Goal: Use online tool/utility: Use online tool/utility

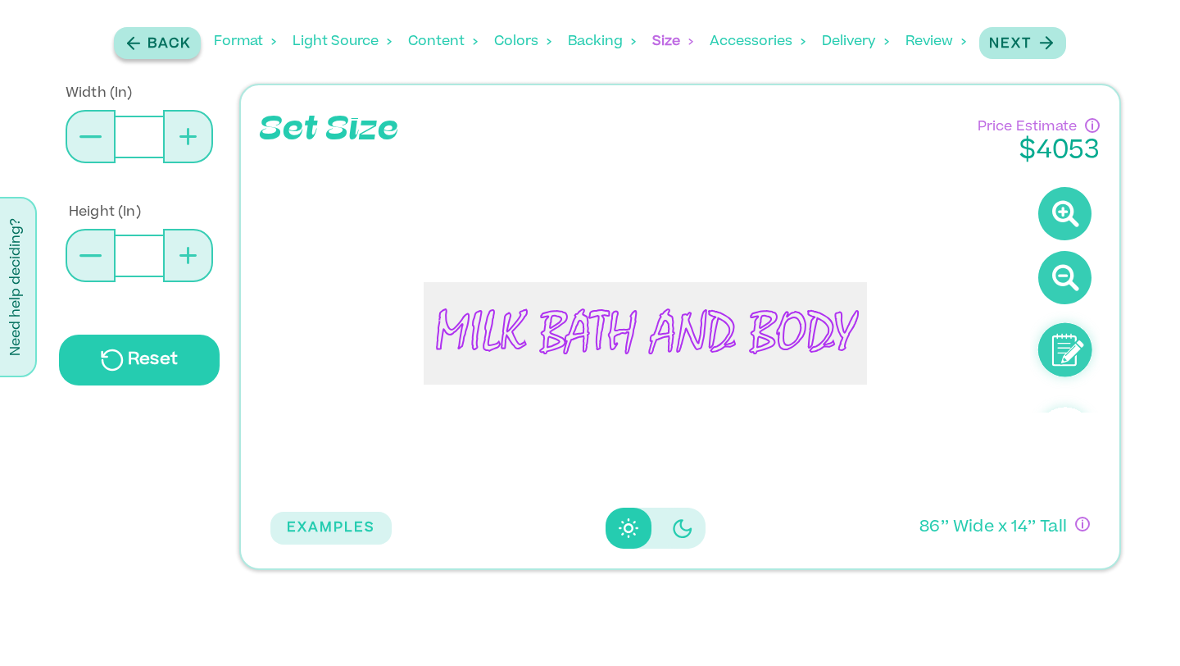
click at [143, 42] on div "Back" at bounding box center [157, 43] width 67 height 22
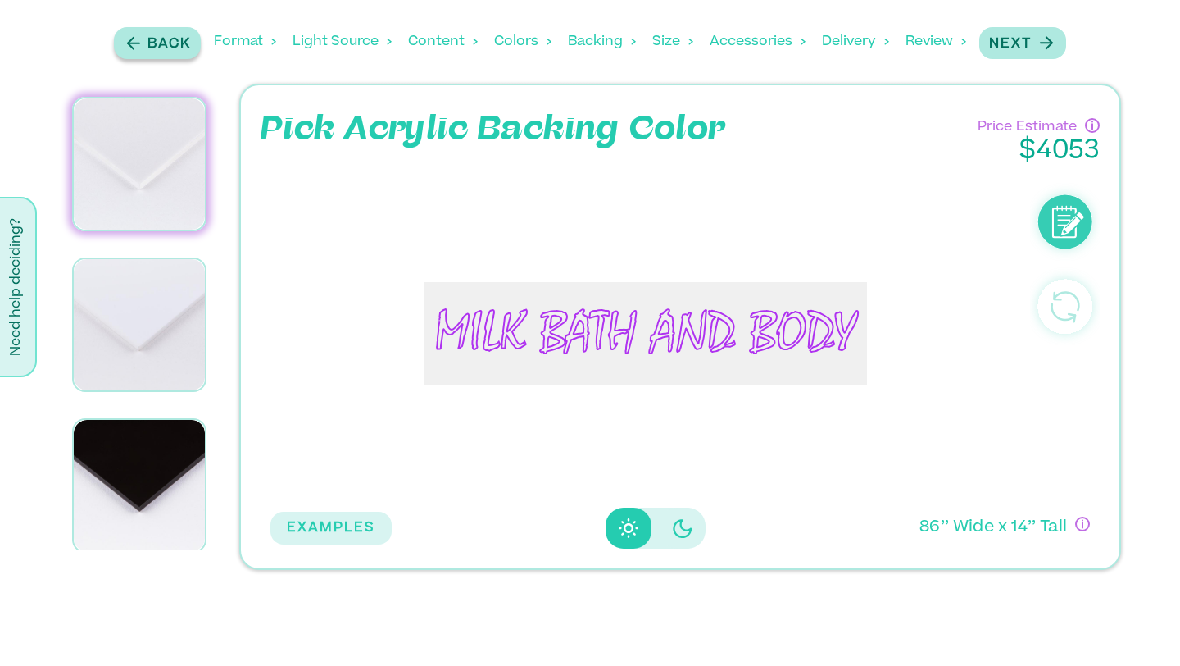
click at [143, 42] on div "Back" at bounding box center [157, 43] width 67 height 22
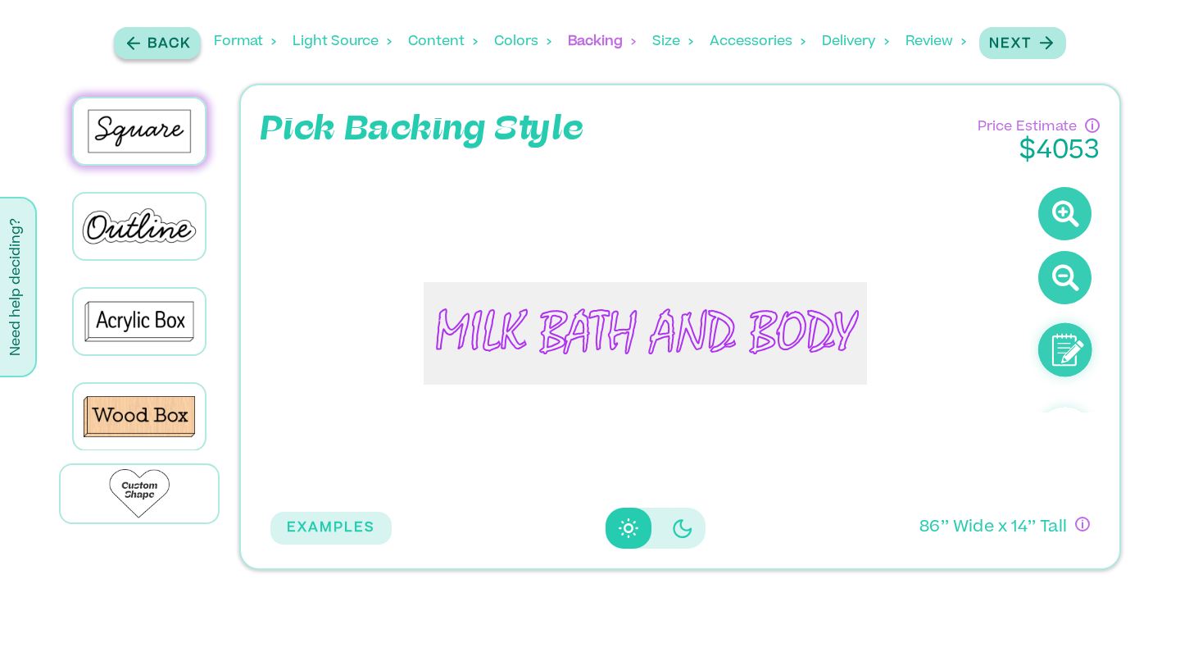
click at [143, 42] on div "Back" at bounding box center [157, 43] width 67 height 22
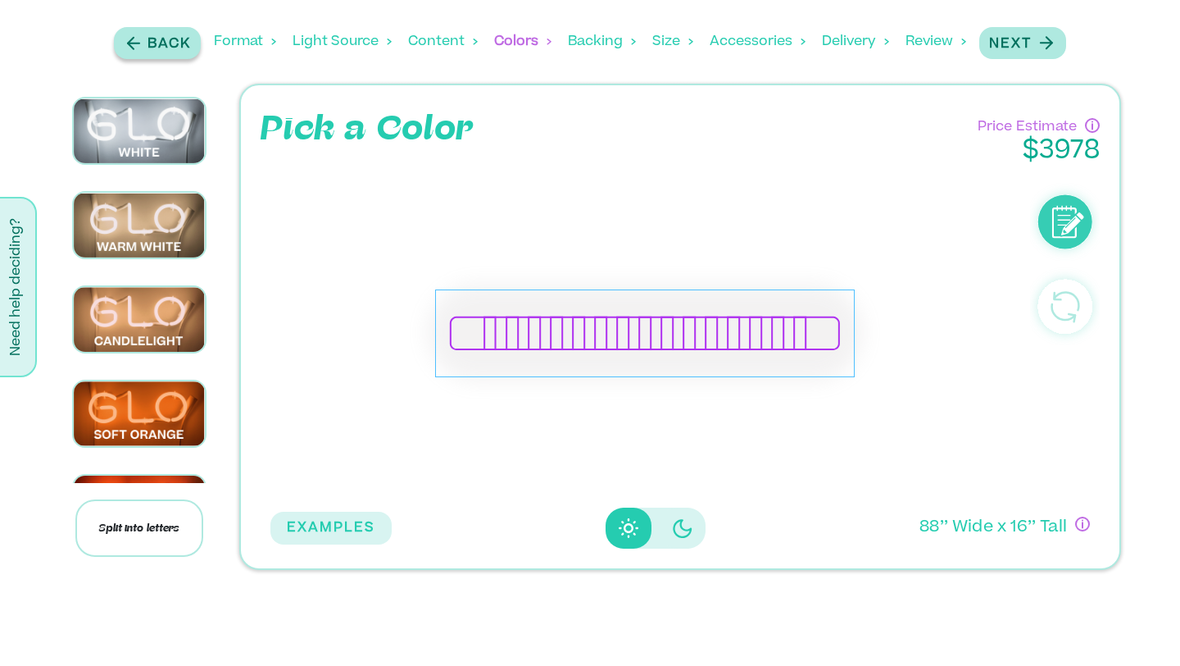
click at [143, 42] on div "Back" at bounding box center [157, 43] width 67 height 22
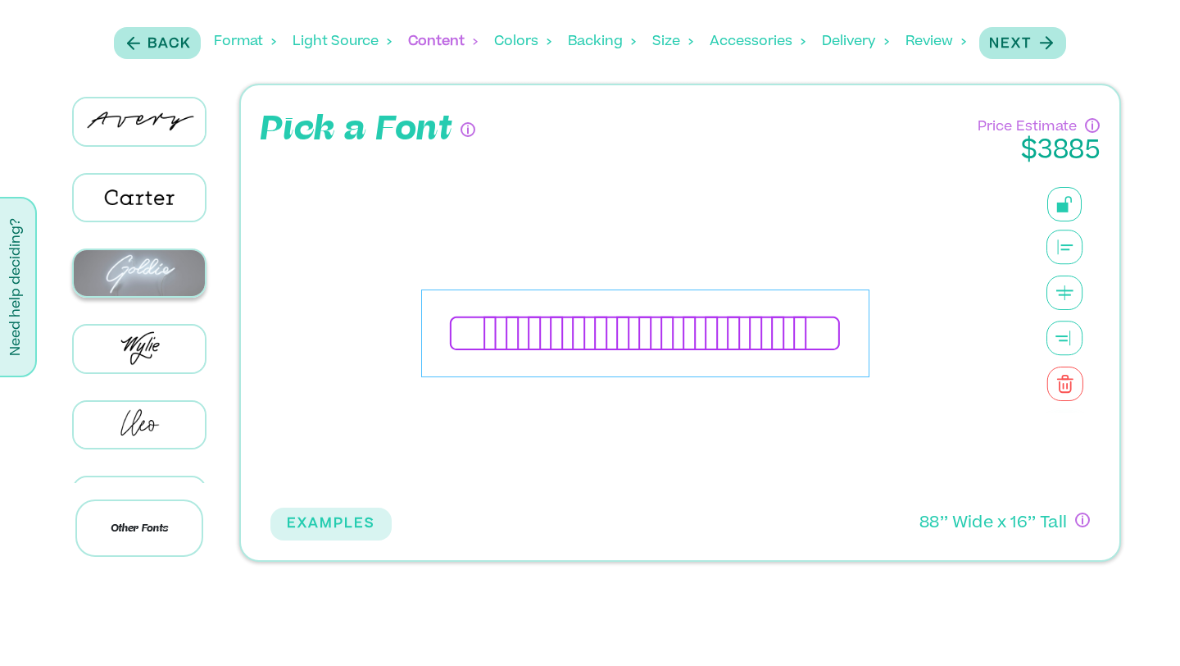
click at [158, 277] on img at bounding box center [139, 273] width 131 height 46
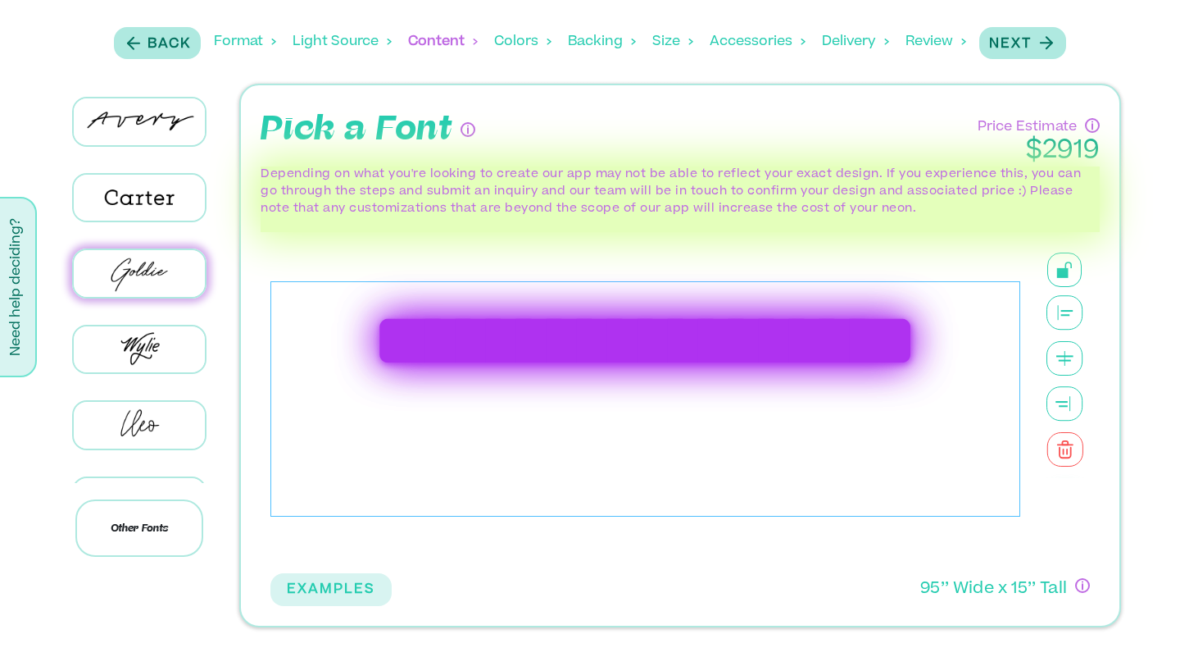
click at [595, 305] on div "**********" at bounding box center [646, 398] width 750 height 235
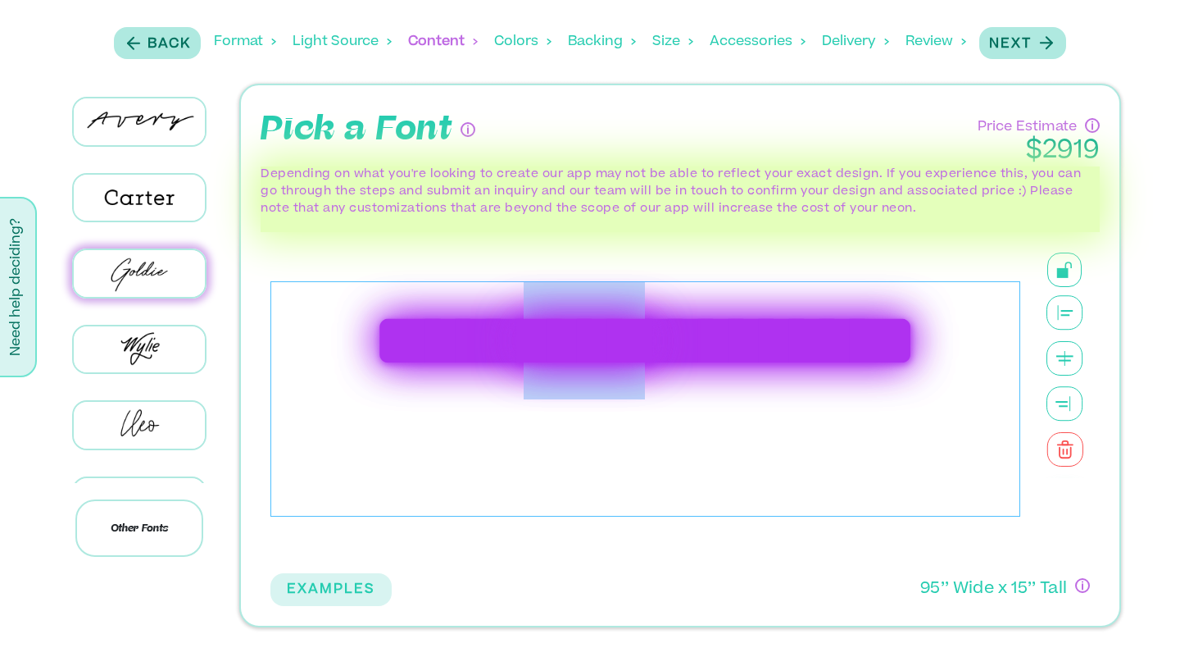
click at [595, 305] on div "**********" at bounding box center [646, 398] width 750 height 235
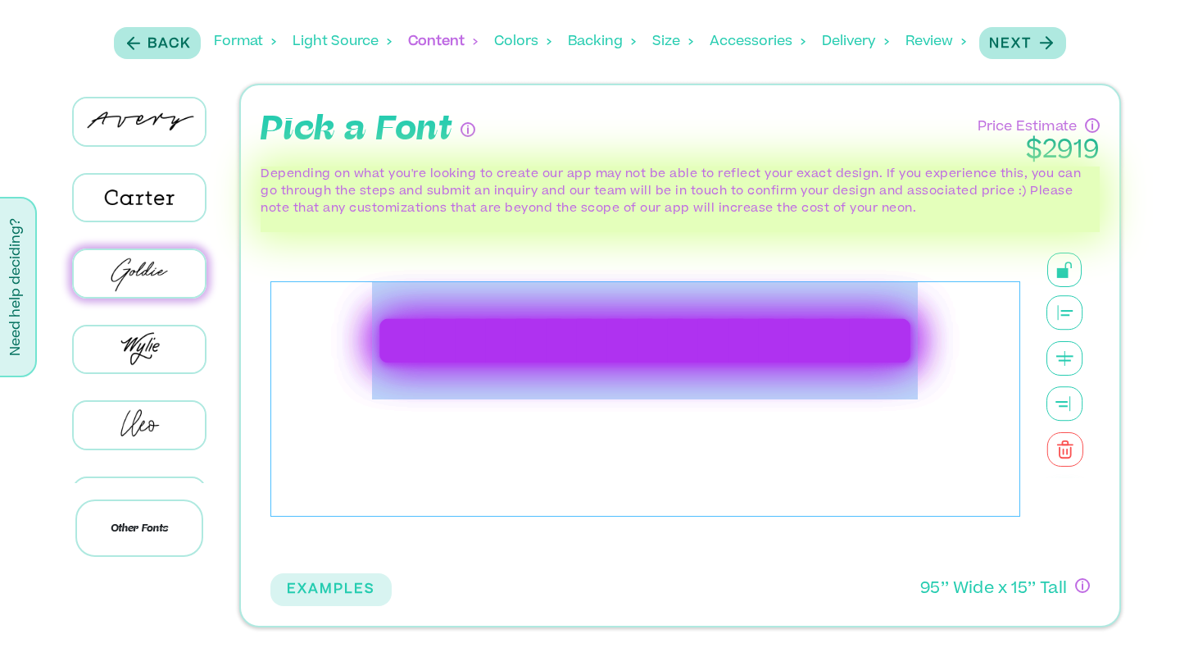
click at [595, 305] on div "**********" at bounding box center [646, 398] width 750 height 235
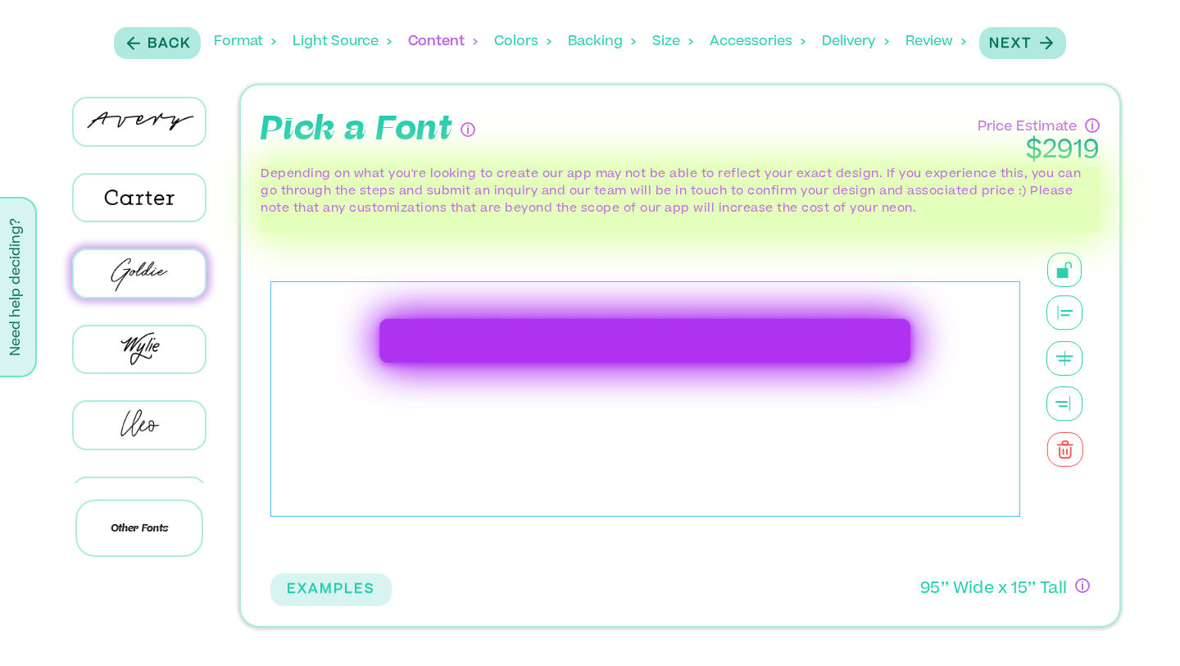
click at [748, 443] on div "**********" at bounding box center [646, 398] width 750 height 235
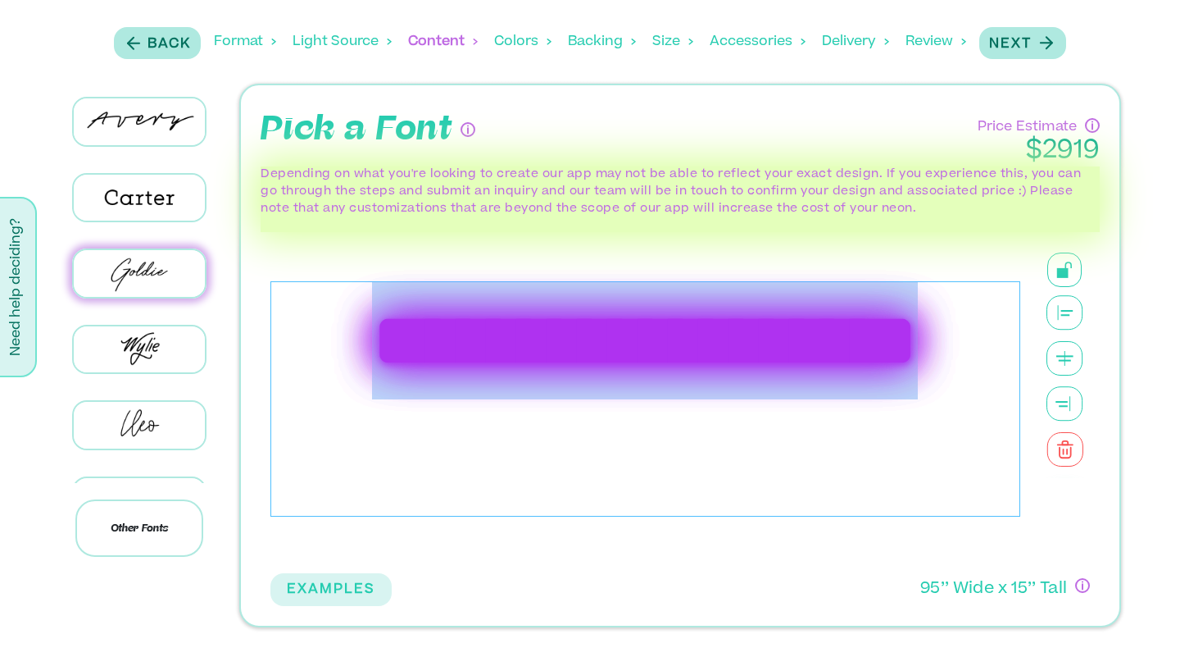
click at [748, 443] on div "**********" at bounding box center [646, 398] width 750 height 235
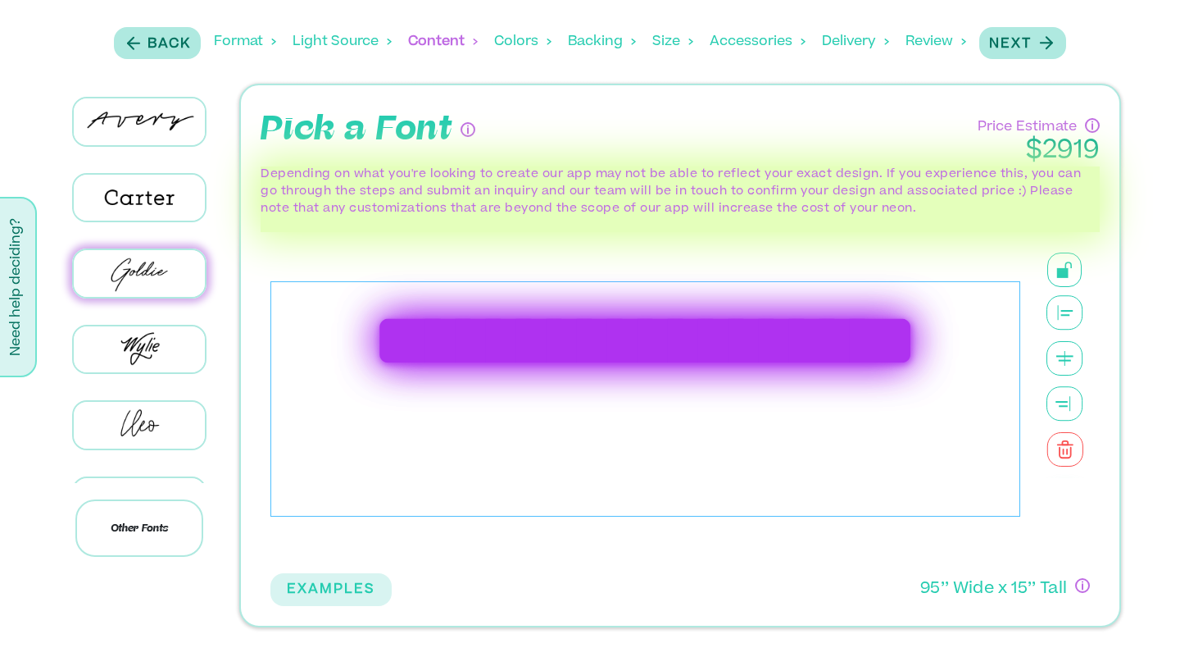
drag, startPoint x: 804, startPoint y: 462, endPoint x: 395, endPoint y: 362, distance: 421.1
click at [395, 362] on div "**********" at bounding box center [646, 398] width 750 height 235
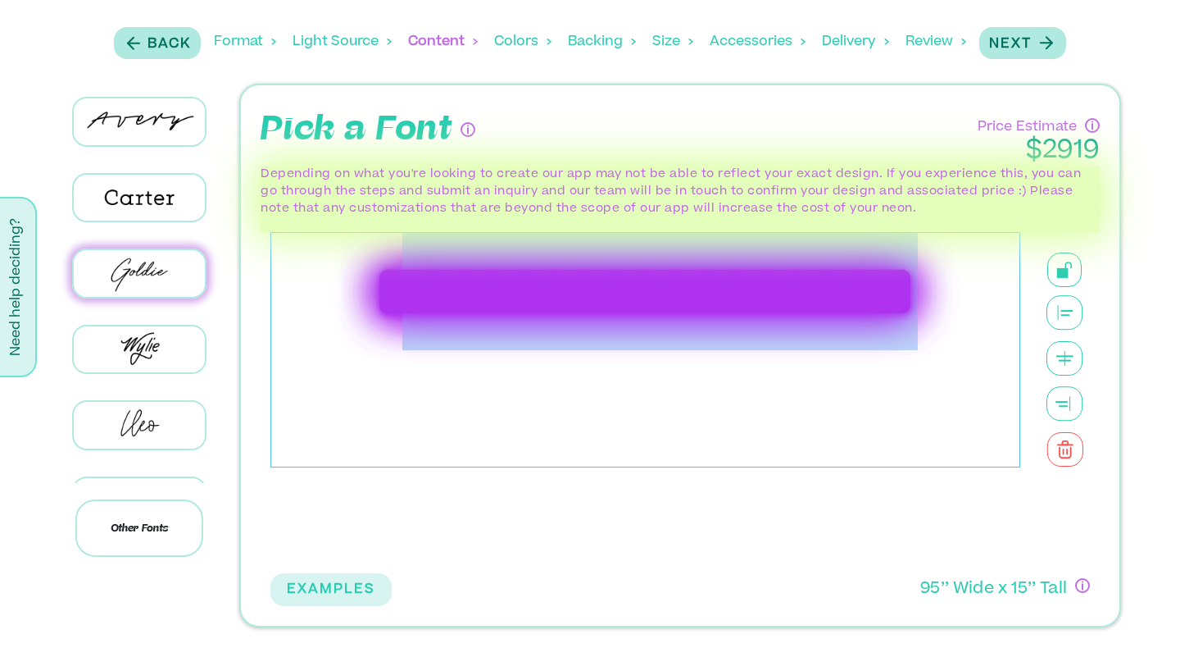
drag, startPoint x: 857, startPoint y: 423, endPoint x: 426, endPoint y: 257, distance: 462.2
click at [426, 257] on div "**********" at bounding box center [646, 349] width 750 height 235
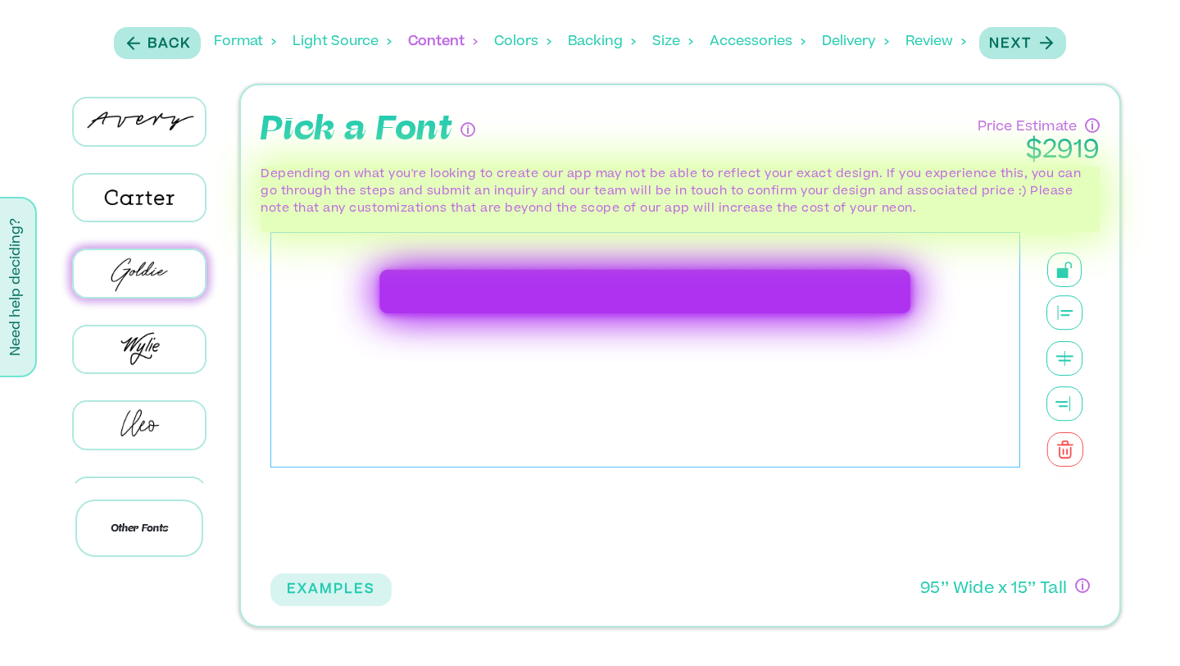
click at [421, 269] on div "**********" at bounding box center [646, 349] width 750 height 235
click at [169, 57] on button "Back" at bounding box center [157, 43] width 87 height 32
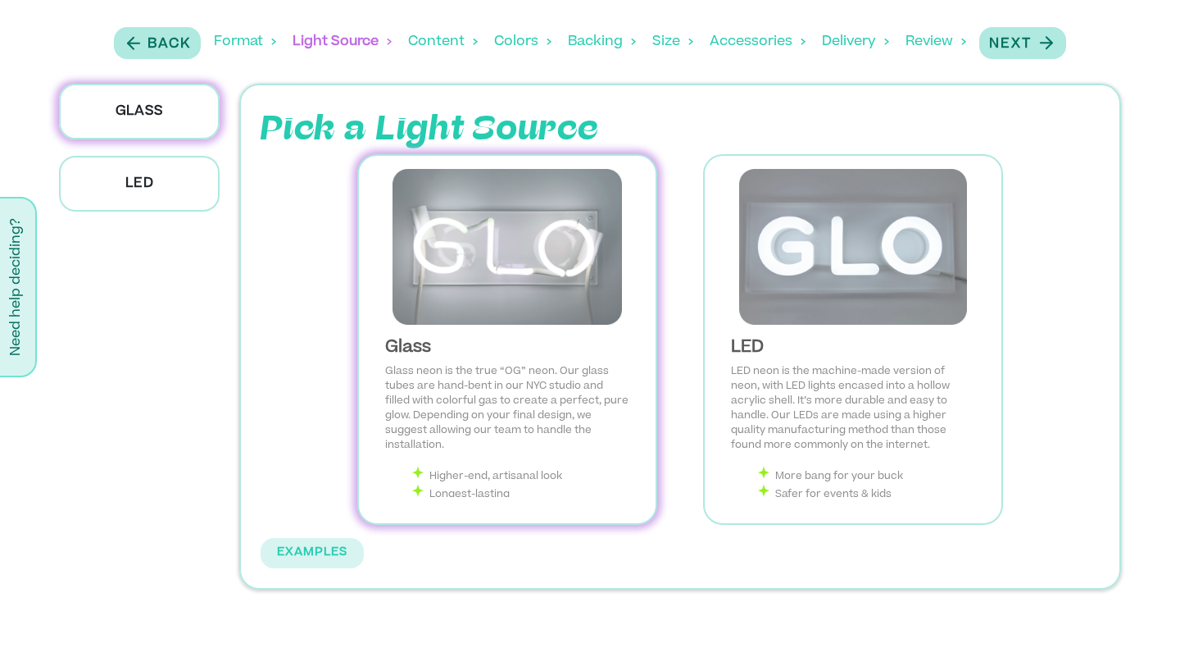
click at [576, 295] on img at bounding box center [507, 247] width 271 height 156
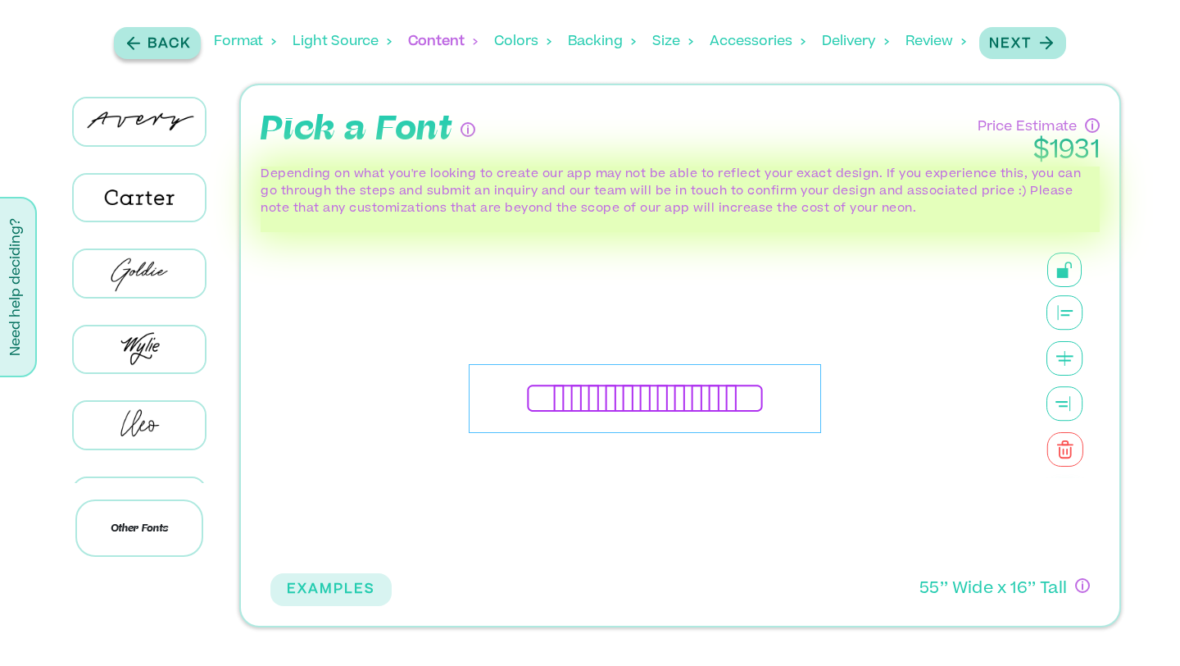
click at [156, 35] on p "Back" at bounding box center [169, 44] width 43 height 20
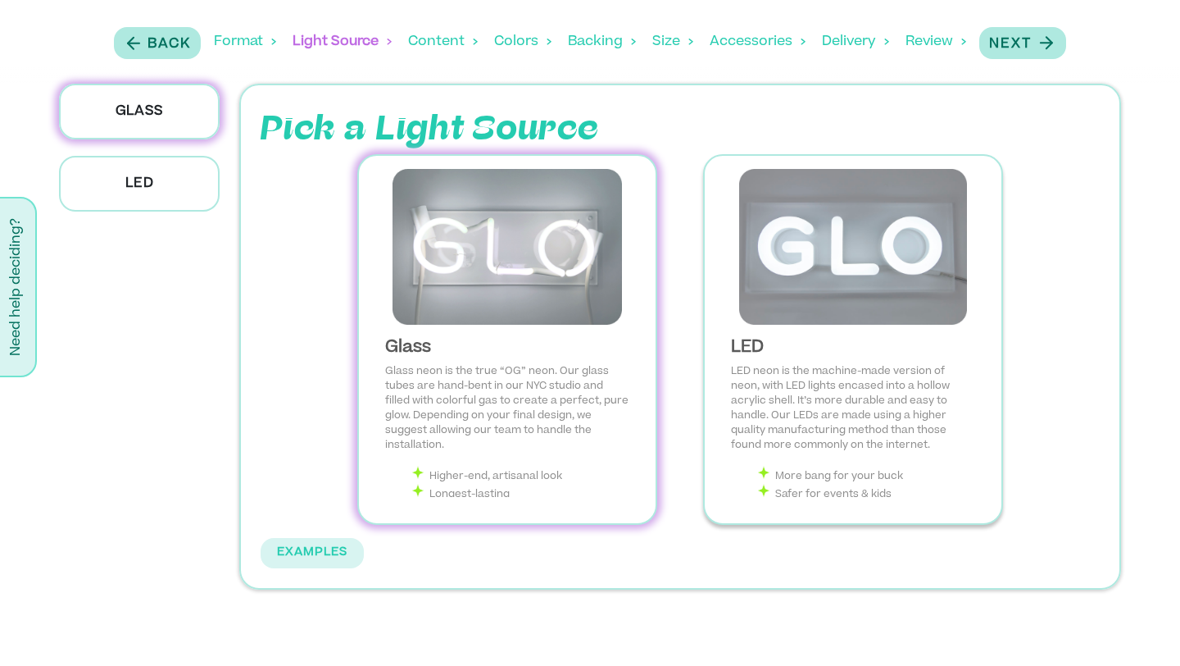
click at [810, 293] on img at bounding box center [853, 247] width 271 height 156
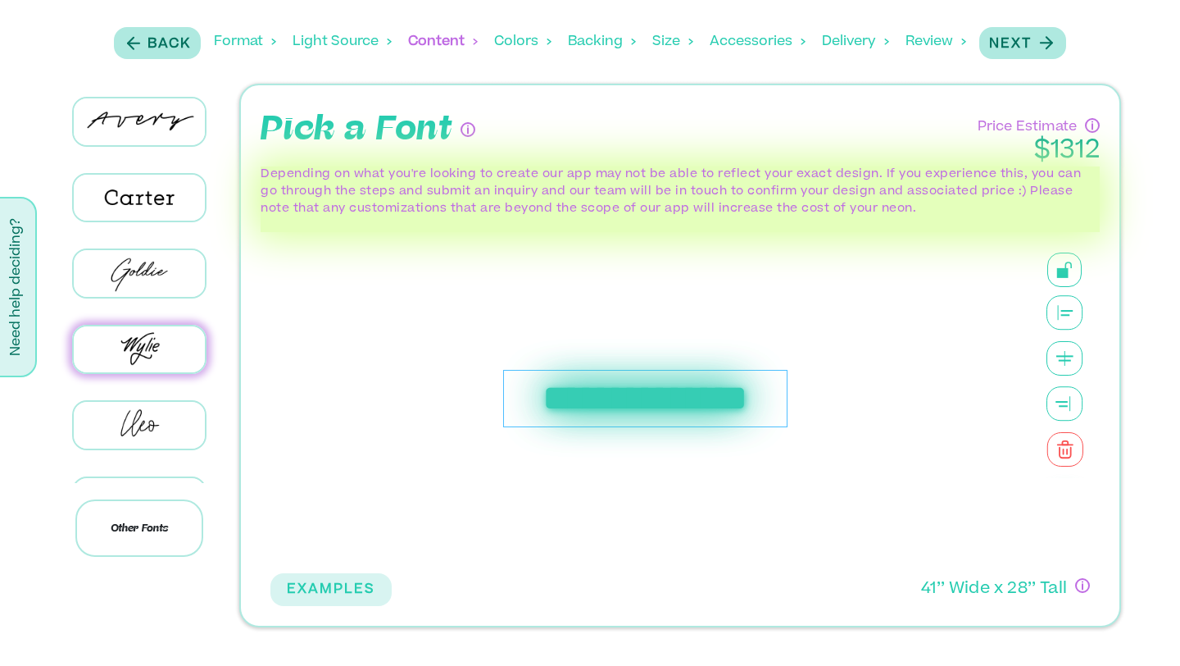
click at [661, 408] on div "**********" at bounding box center [645, 398] width 284 height 57
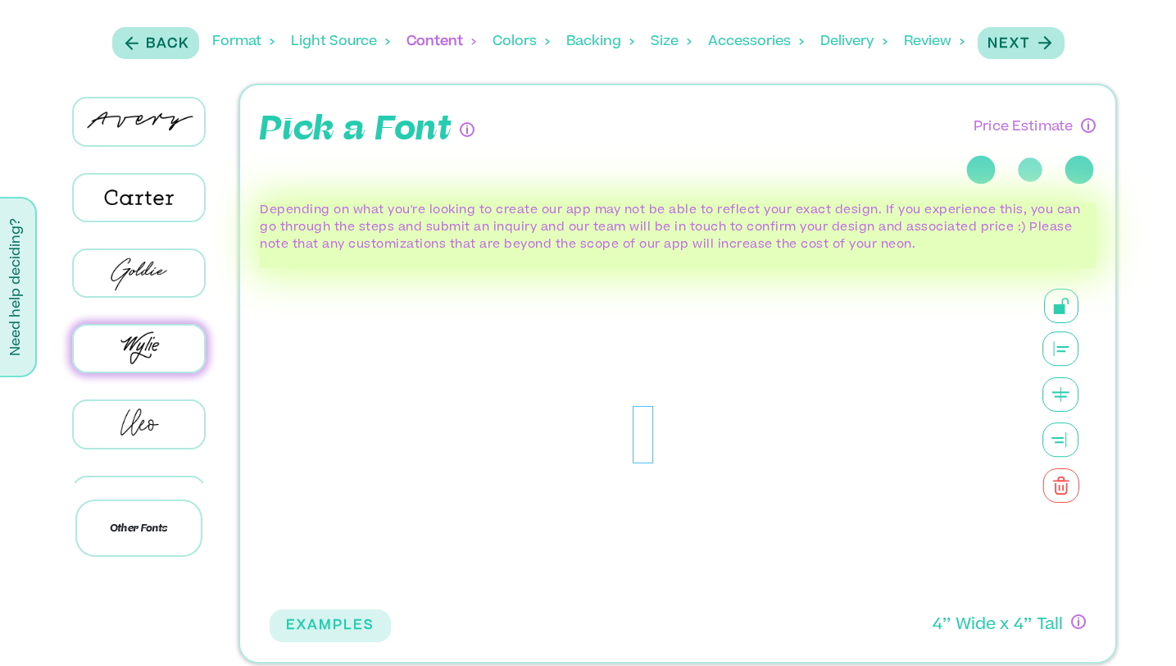
click at [661, 408] on div at bounding box center [643, 434] width 747 height 333
click at [644, 435] on div at bounding box center [643, 434] width 20 height 57
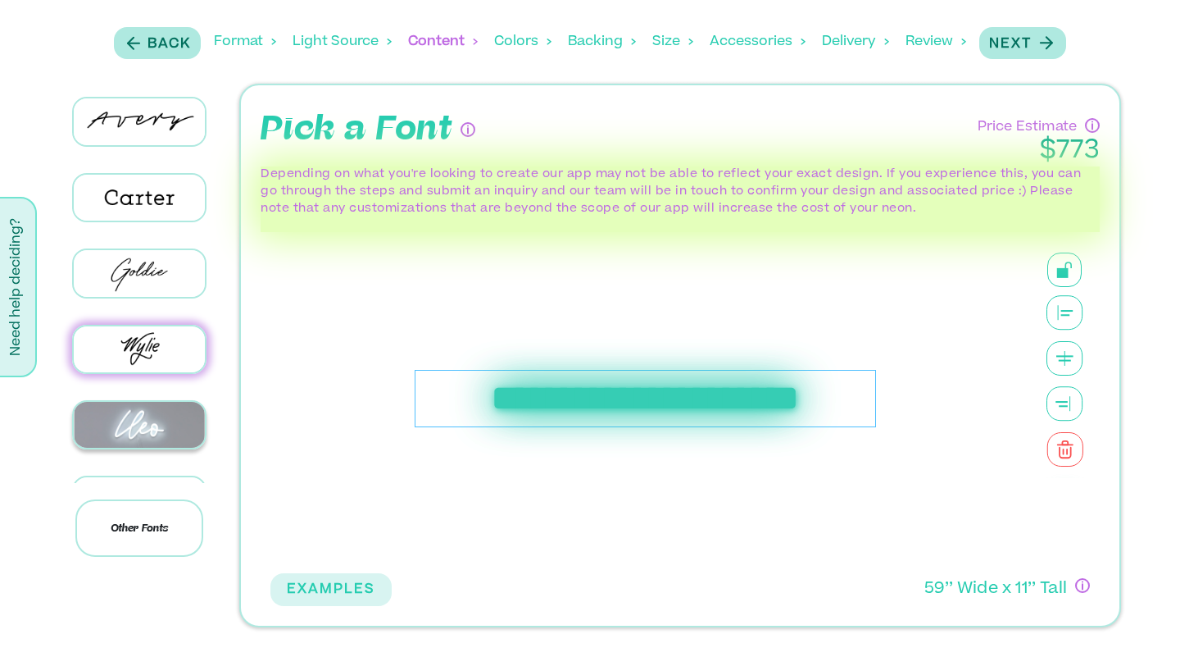
click at [139, 415] on img at bounding box center [139, 425] width 131 height 46
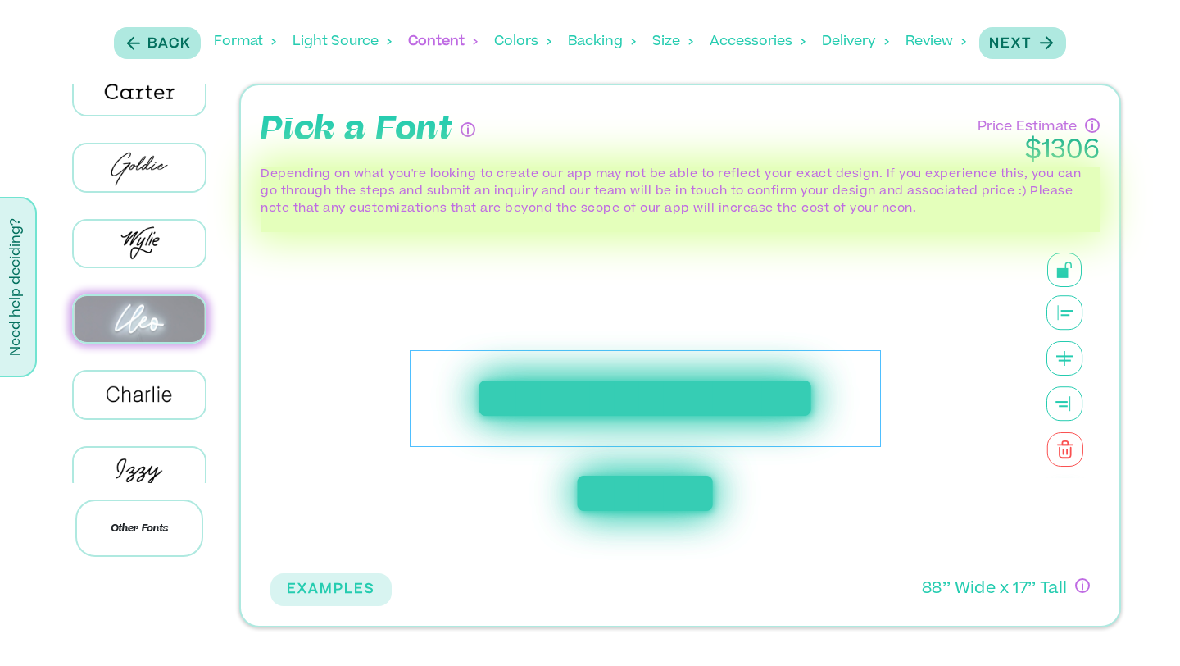
scroll to position [121, 0]
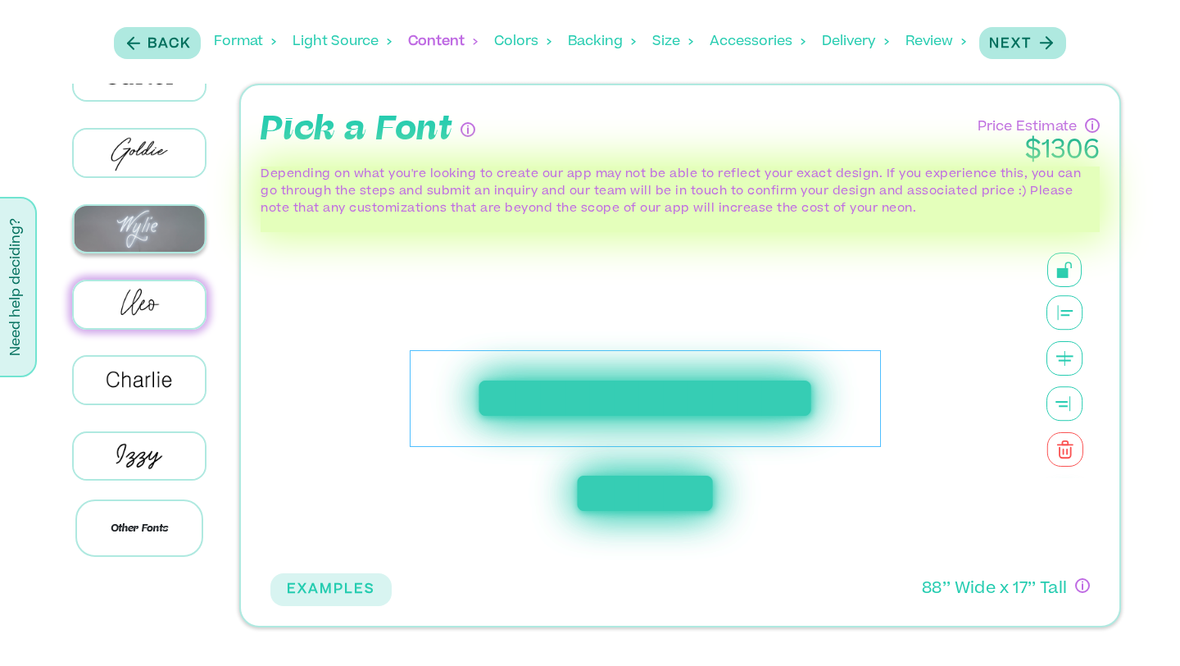
click at [136, 206] on img at bounding box center [139, 229] width 131 height 46
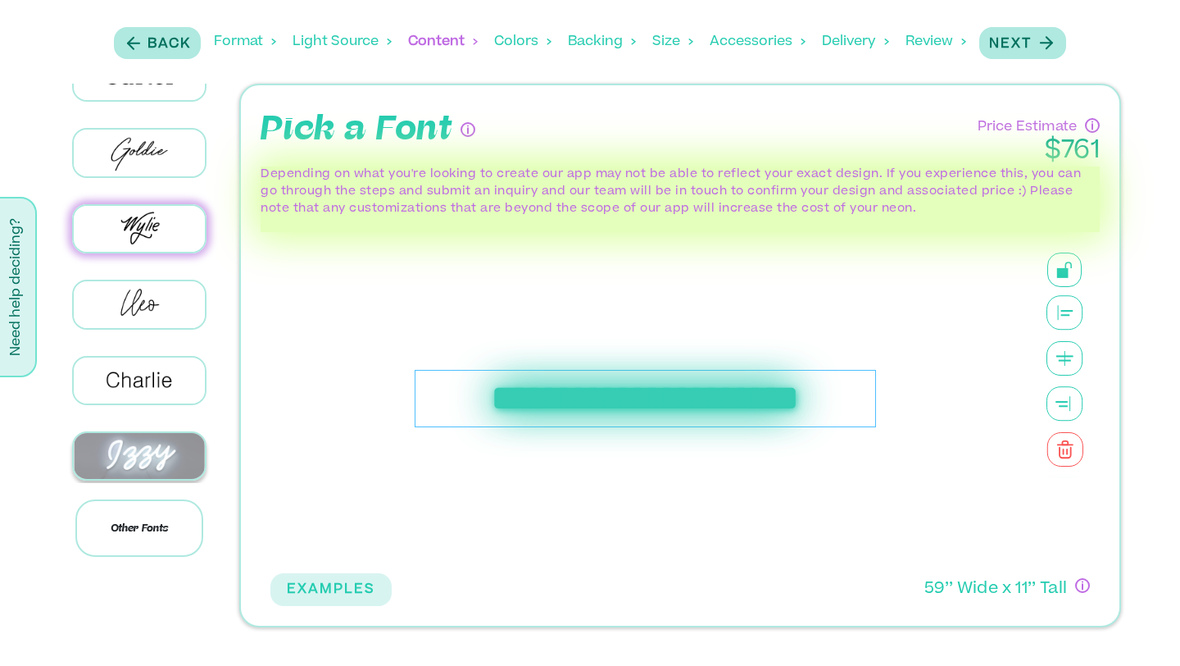
click at [148, 439] on img at bounding box center [139, 456] width 131 height 46
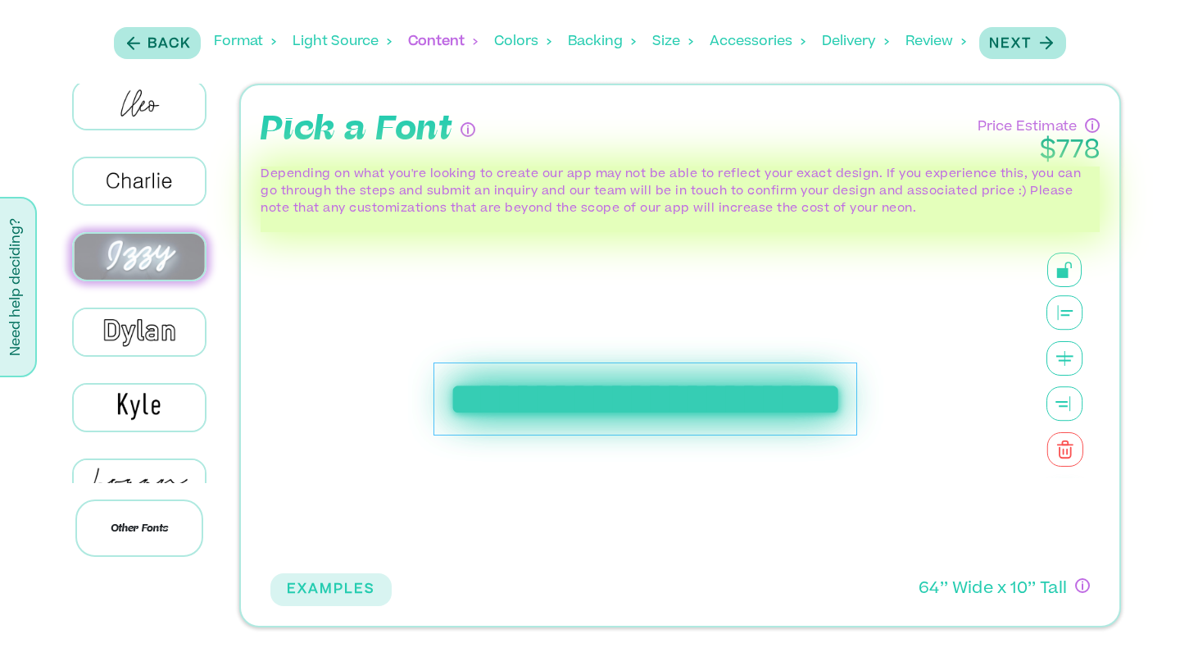
scroll to position [322, 0]
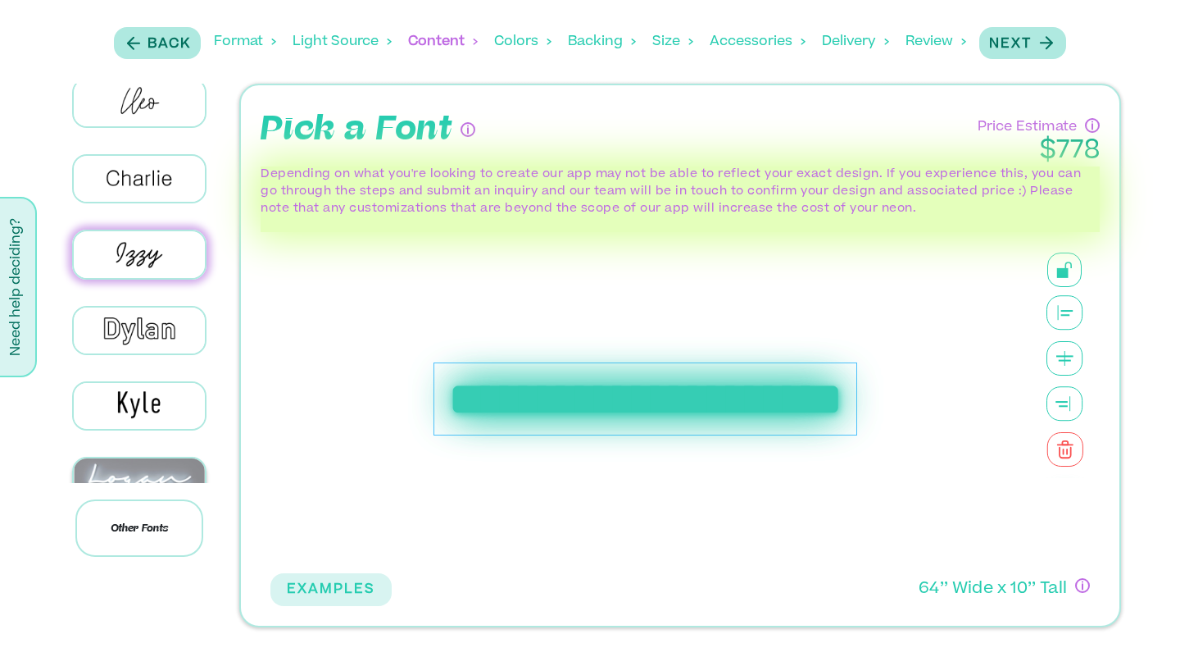
click at [141, 458] on img at bounding box center [139, 481] width 131 height 46
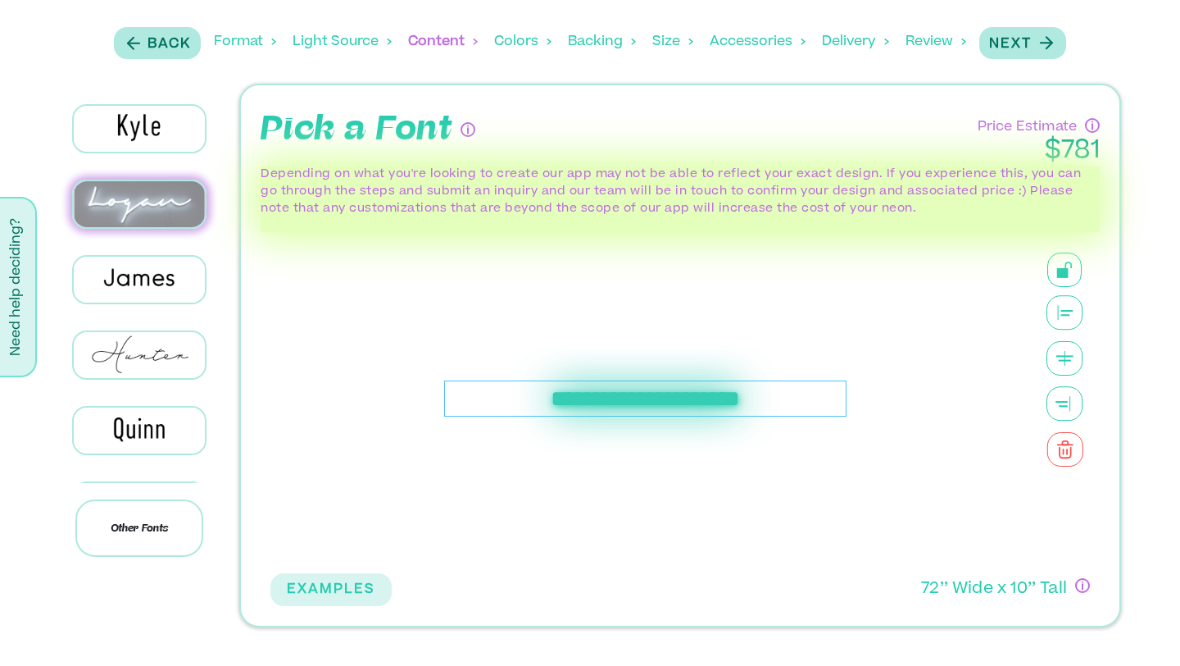
scroll to position [612, 0]
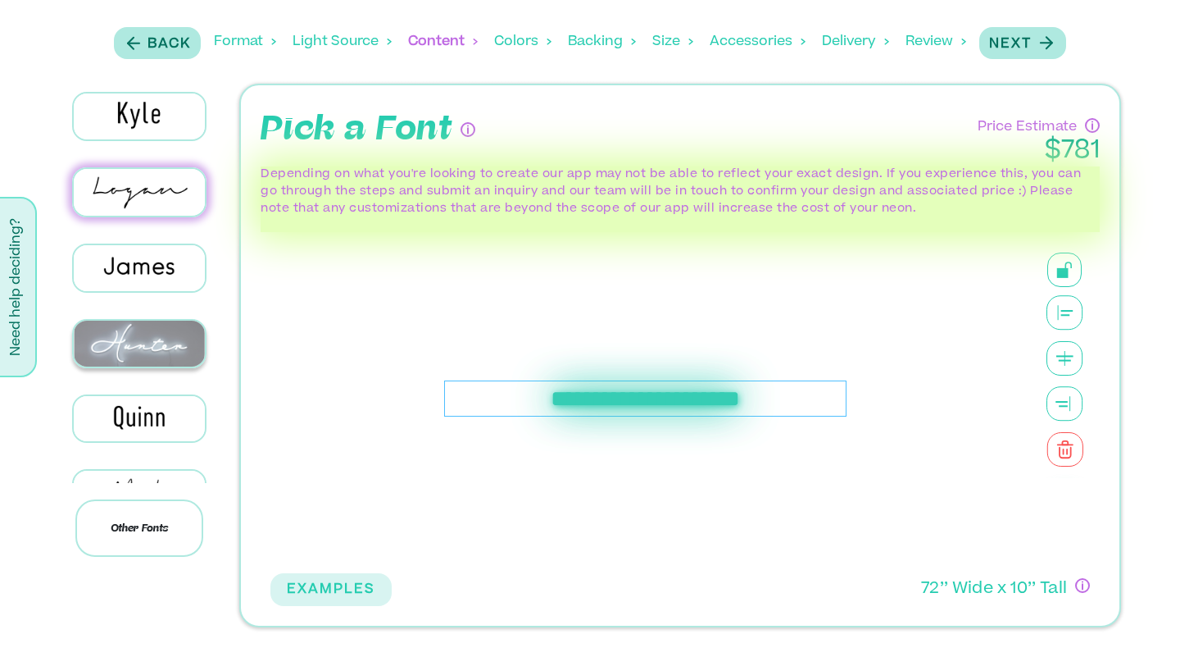
click at [140, 321] on img at bounding box center [139, 344] width 131 height 46
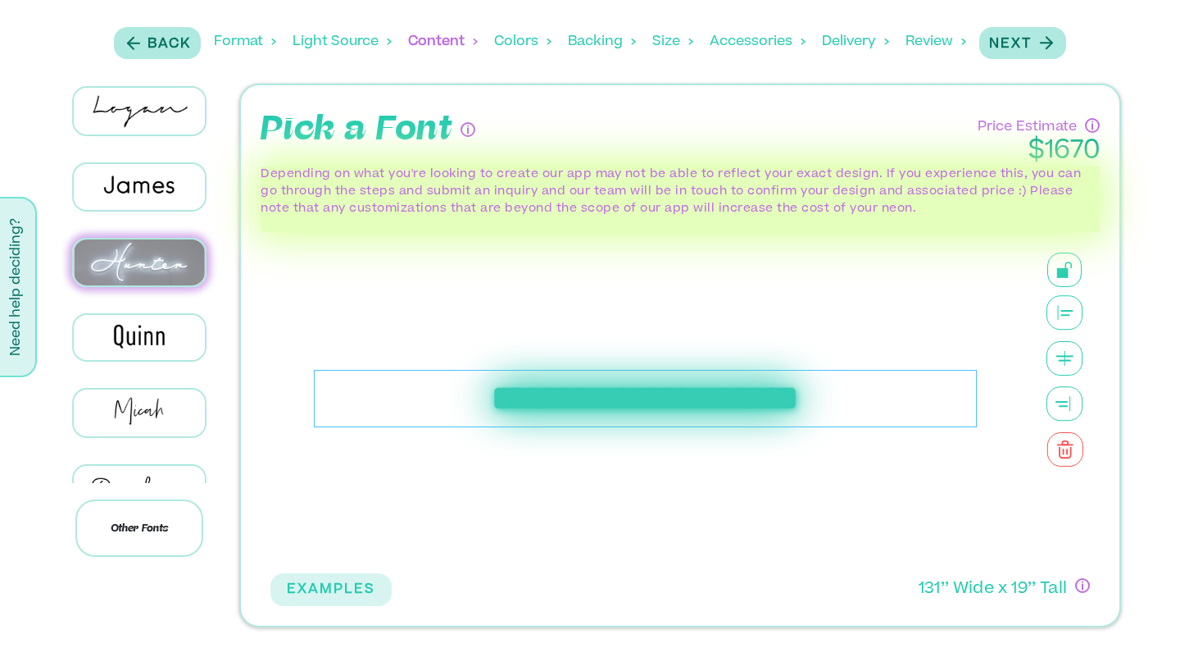
scroll to position [760, 0]
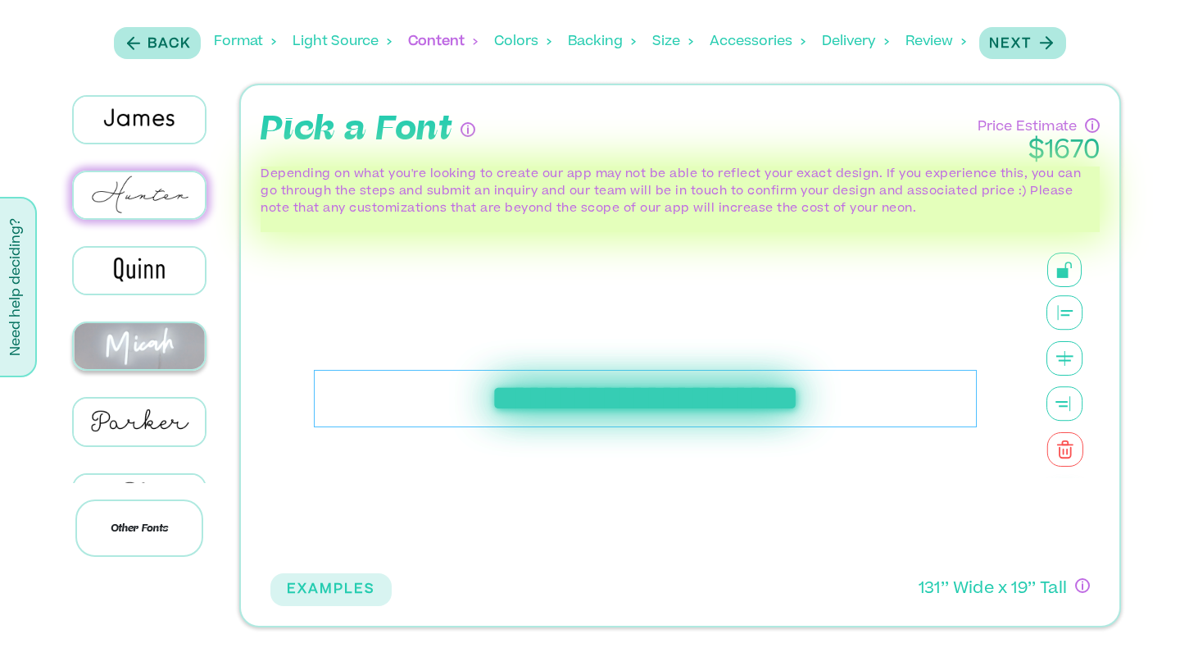
click at [140, 323] on img at bounding box center [139, 346] width 131 height 46
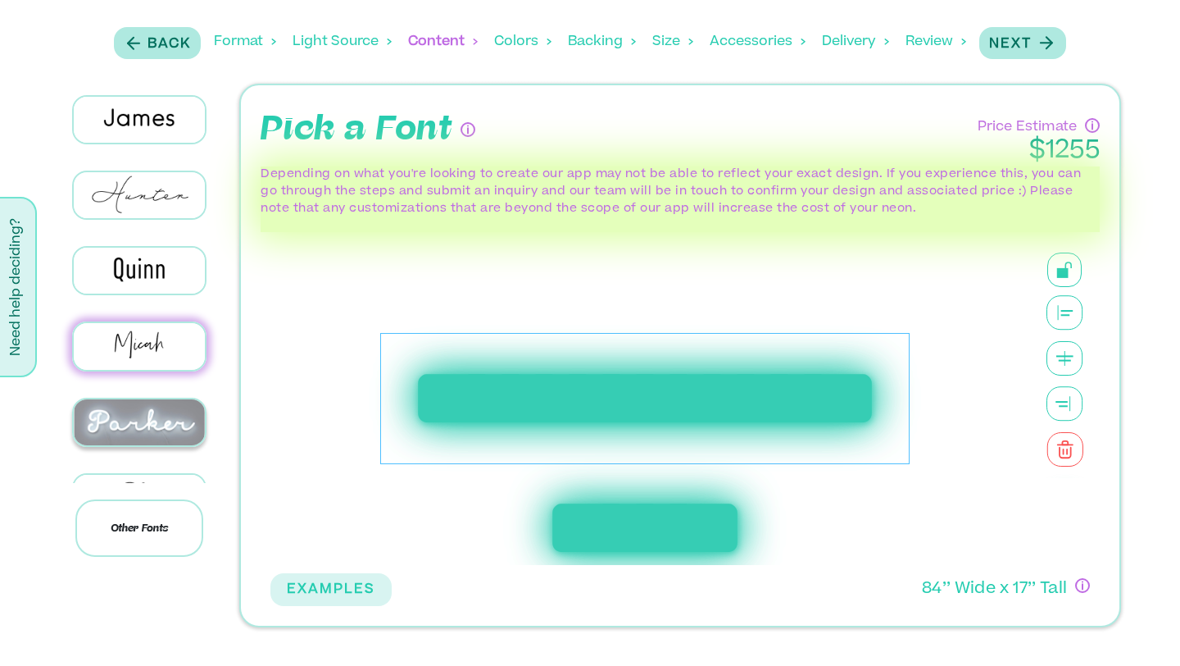
click at [145, 413] on img at bounding box center [139, 422] width 131 height 46
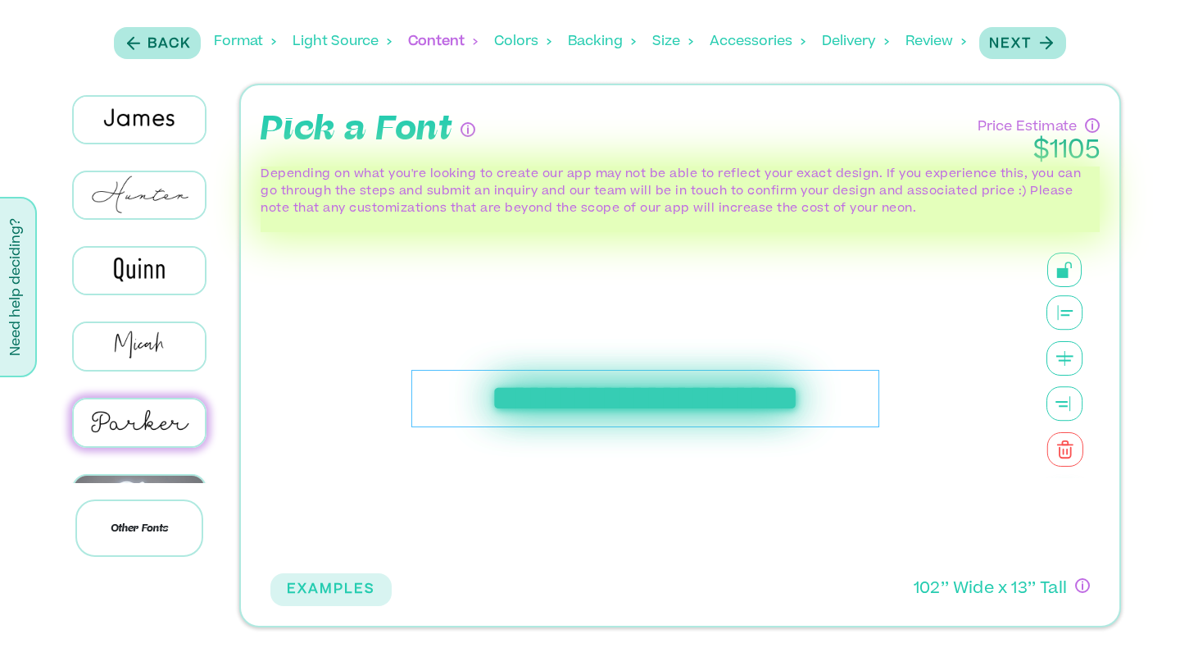
click at [150, 478] on img at bounding box center [139, 498] width 131 height 46
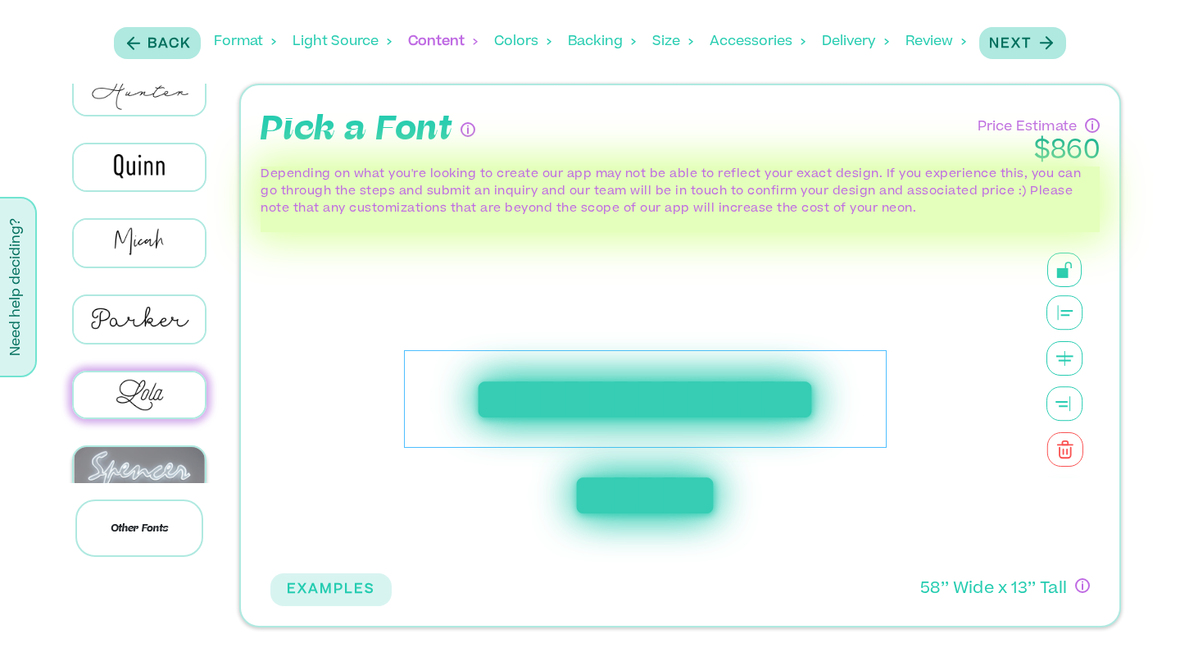
scroll to position [0, 0]
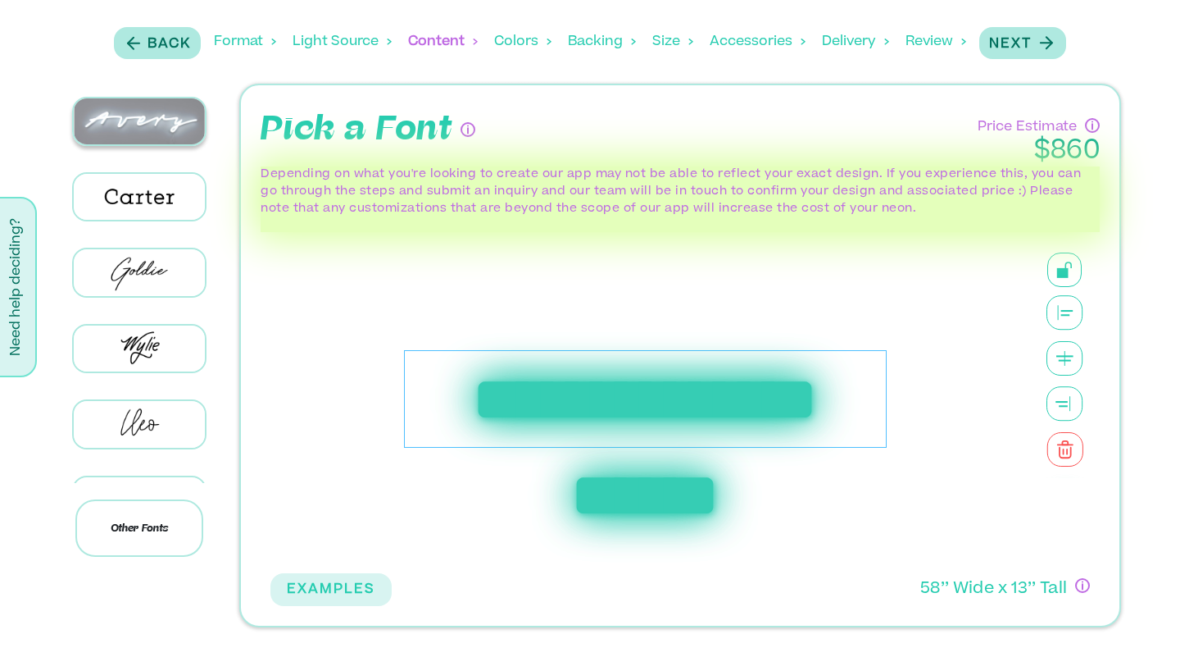
click at [123, 142] on img at bounding box center [139, 121] width 131 height 46
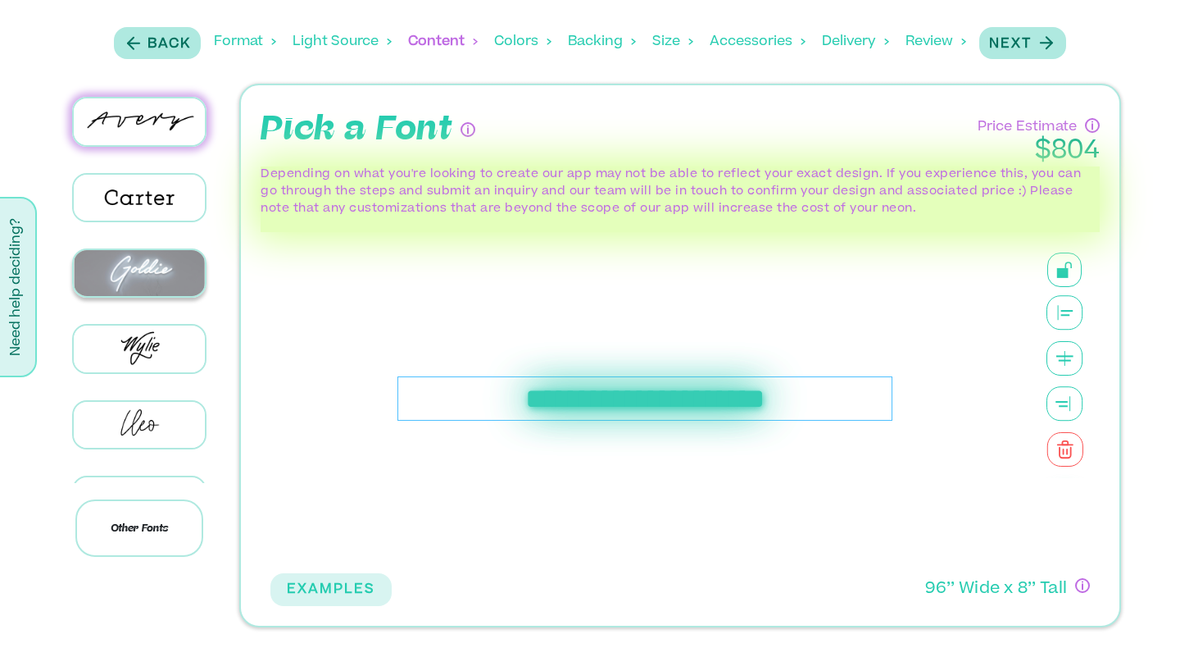
click at [132, 268] on img at bounding box center [139, 273] width 131 height 46
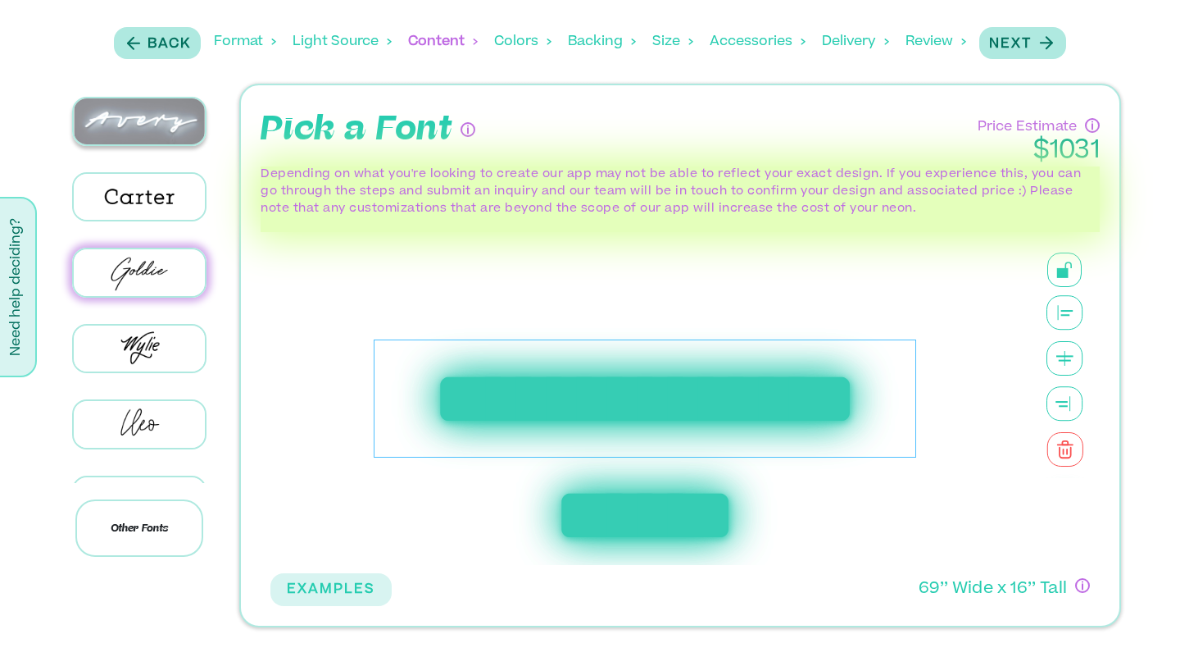
click at [157, 128] on img at bounding box center [139, 121] width 131 height 46
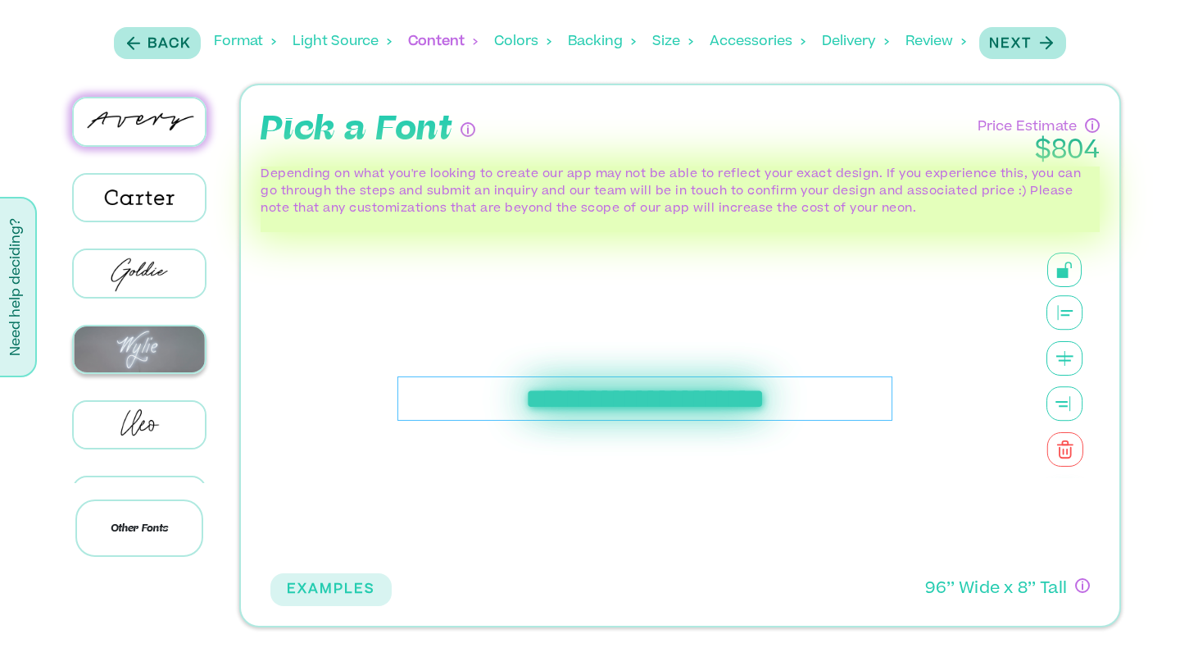
click at [156, 360] on img at bounding box center [139, 349] width 131 height 46
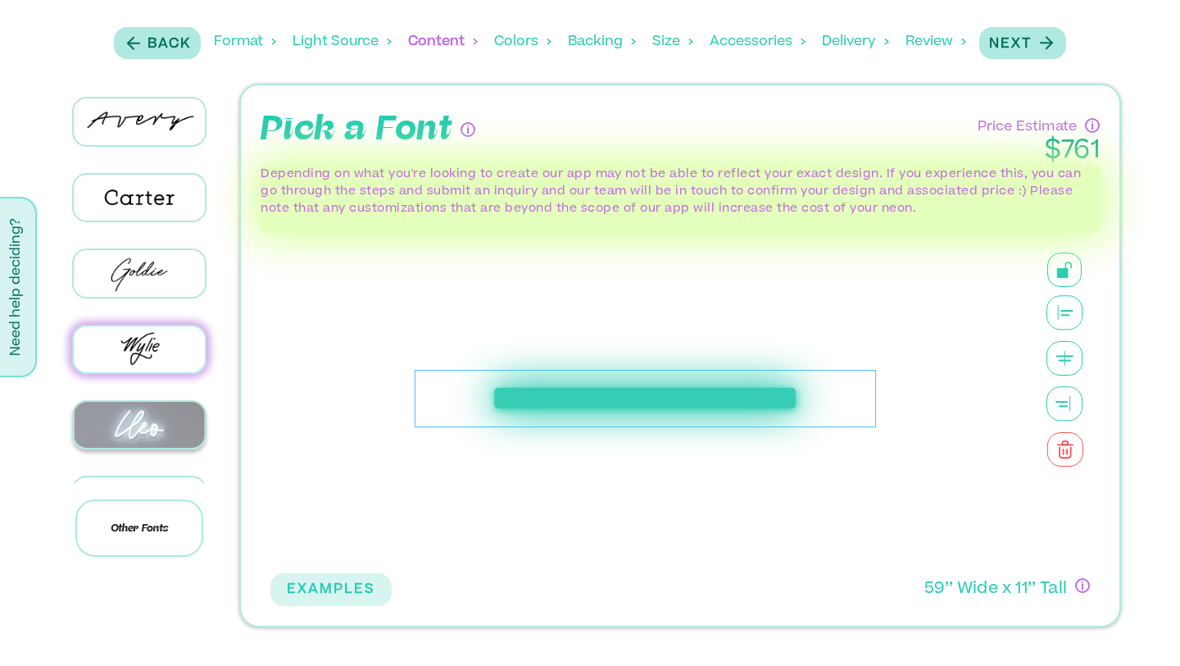
click at [148, 436] on img at bounding box center [139, 425] width 131 height 46
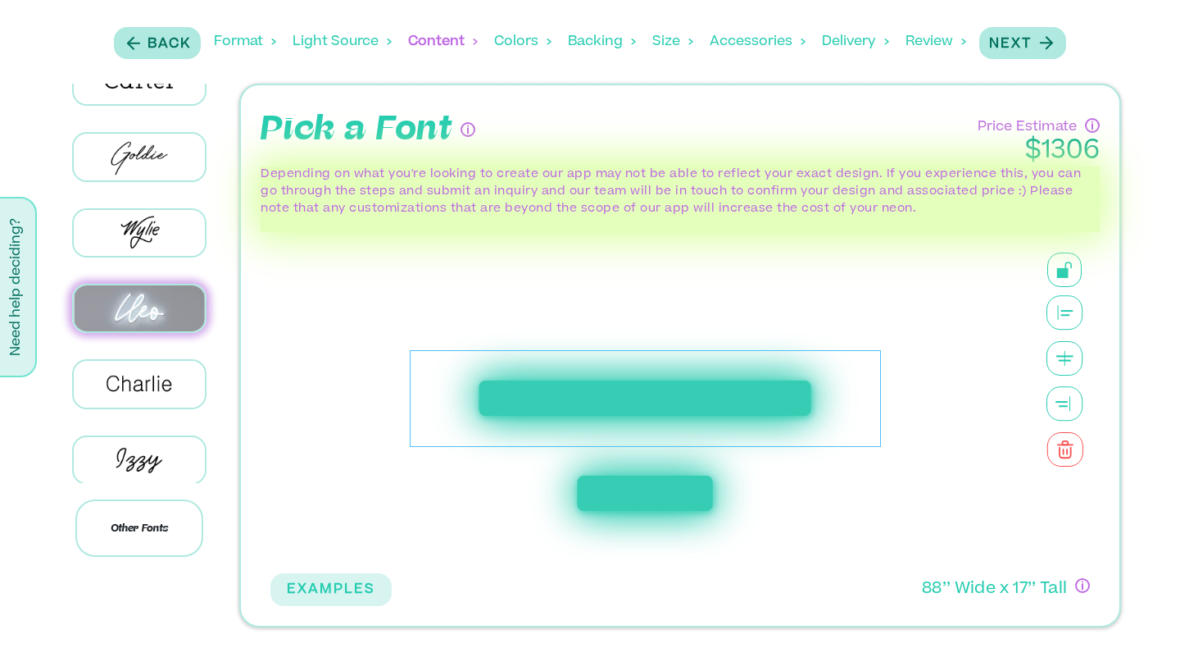
scroll to position [127, 0]
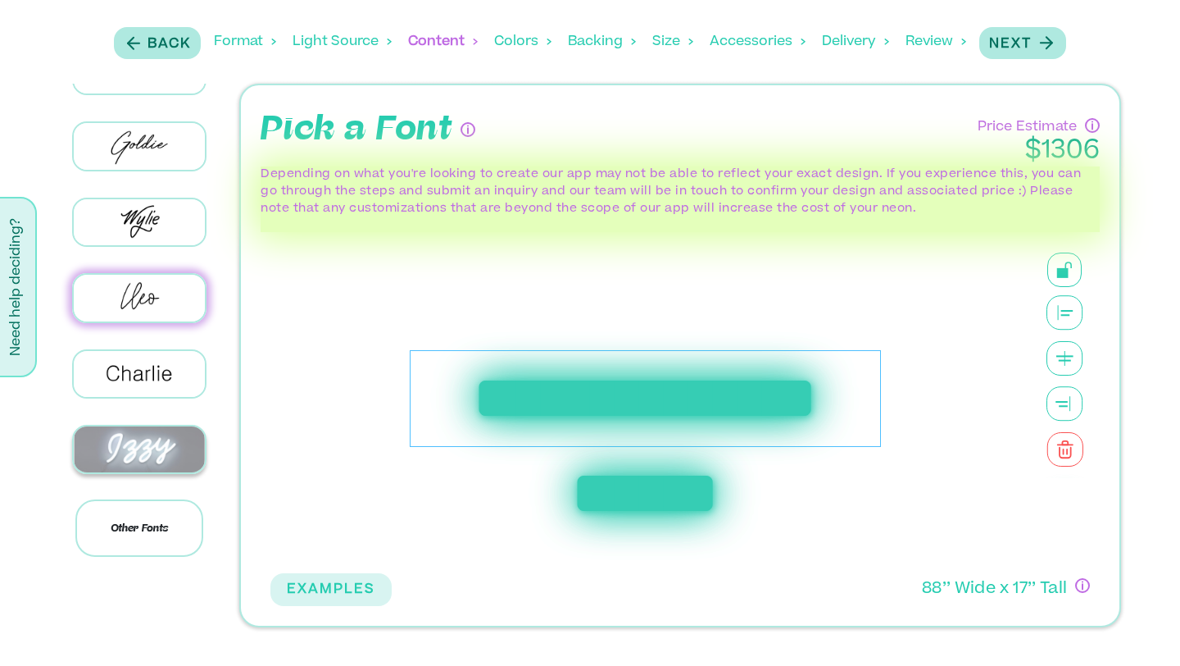
click at [148, 427] on img at bounding box center [139, 449] width 131 height 46
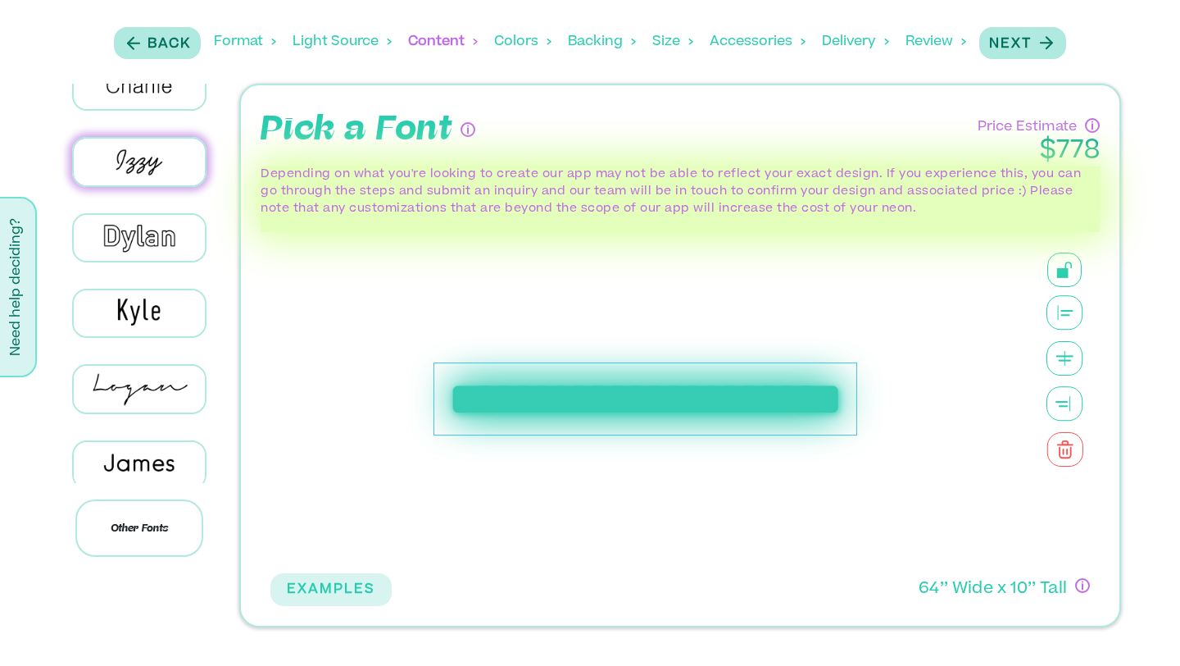
scroll to position [416, 0]
click at [145, 365] on img at bounding box center [139, 388] width 131 height 46
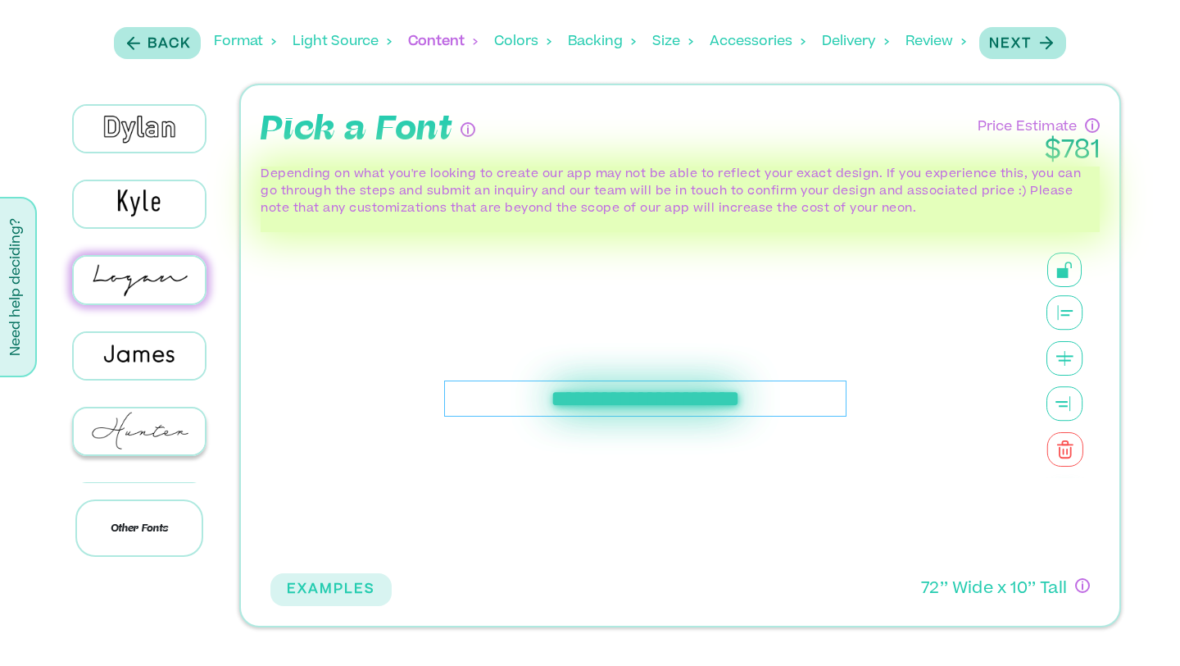
scroll to position [535, 0]
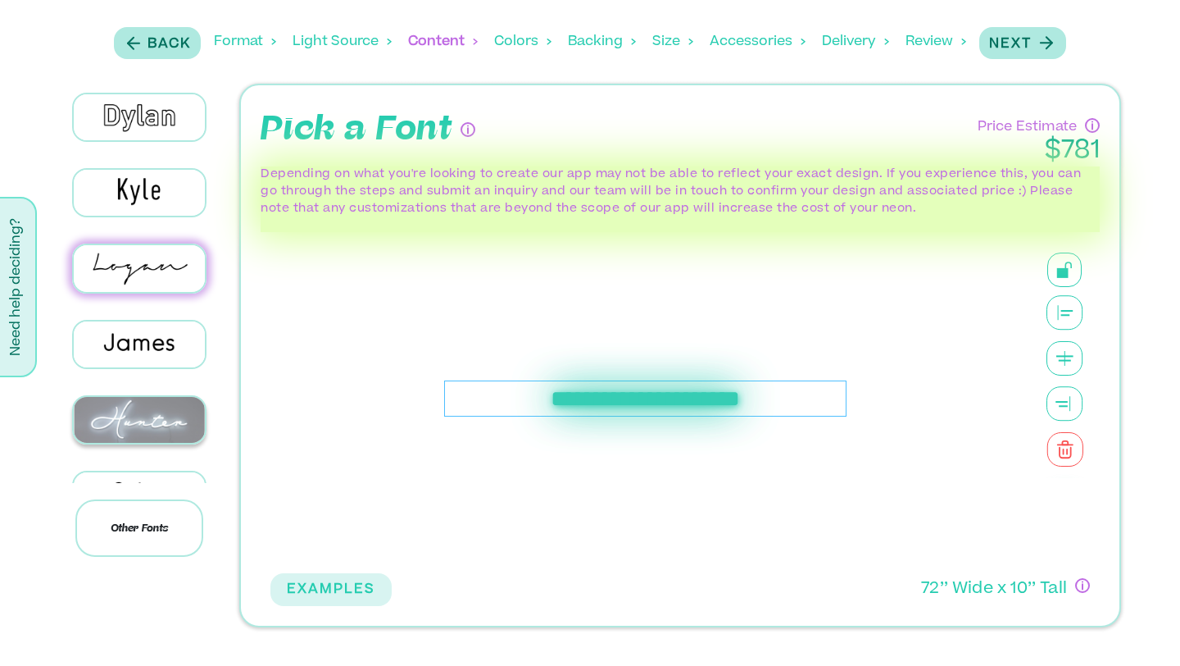
click at [143, 415] on img at bounding box center [139, 420] width 131 height 46
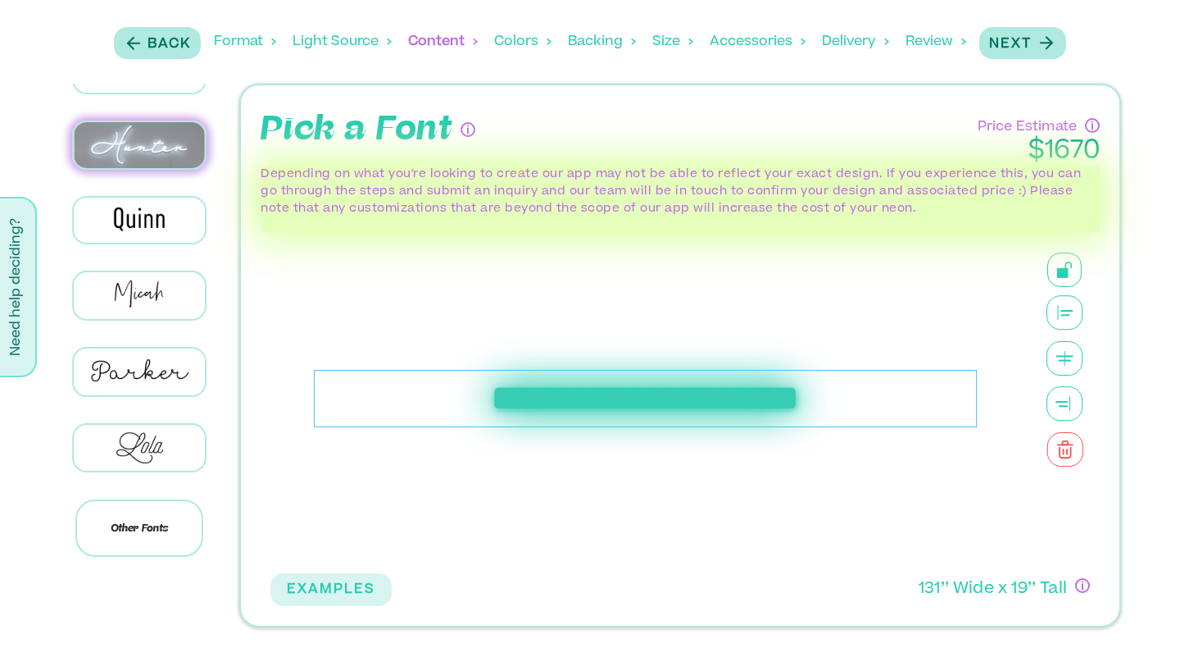
scroll to position [839, 0]
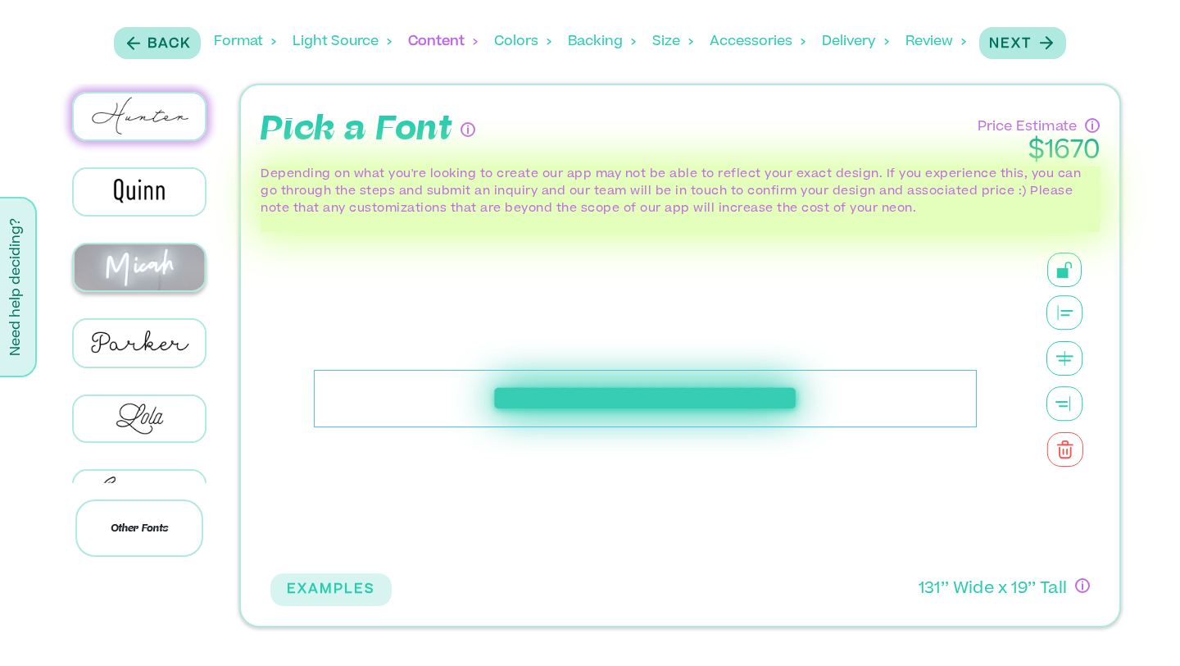
click at [147, 260] on img at bounding box center [139, 267] width 131 height 46
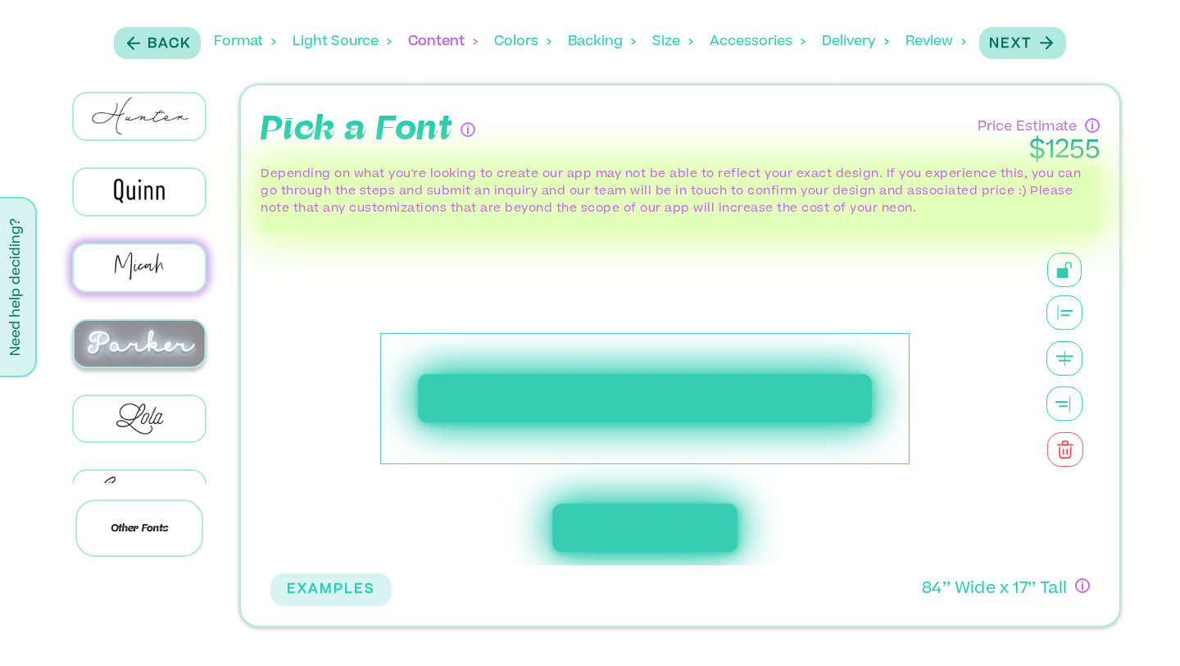
click at [136, 328] on img at bounding box center [139, 344] width 131 height 46
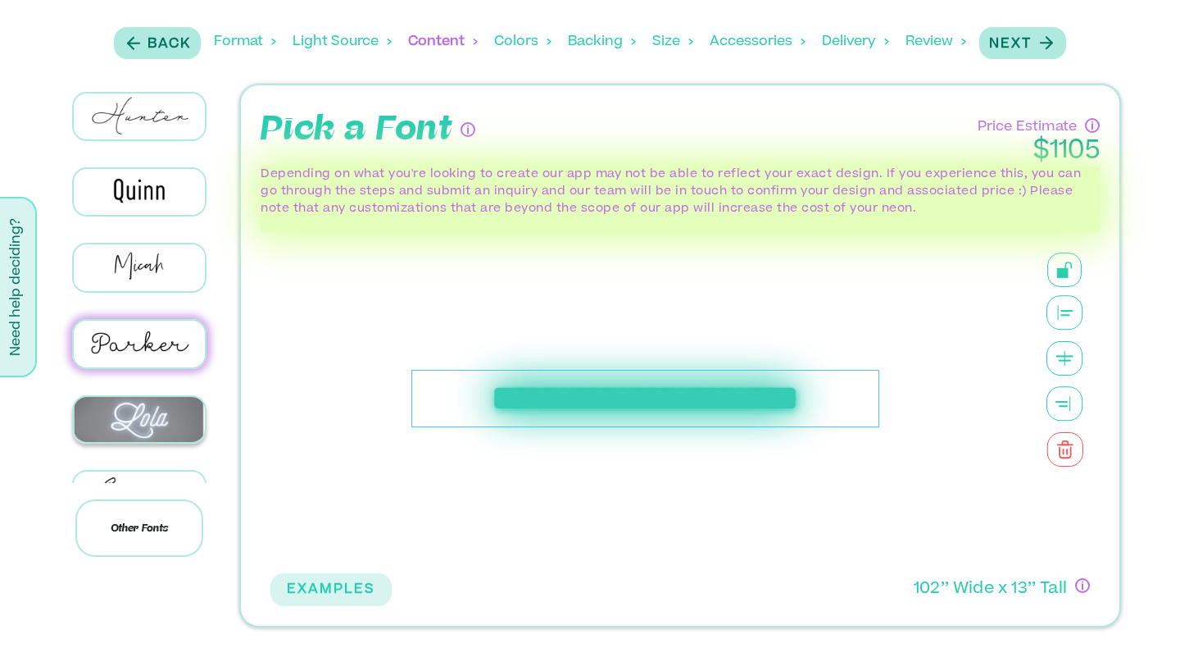
click at [143, 401] on img at bounding box center [139, 420] width 131 height 46
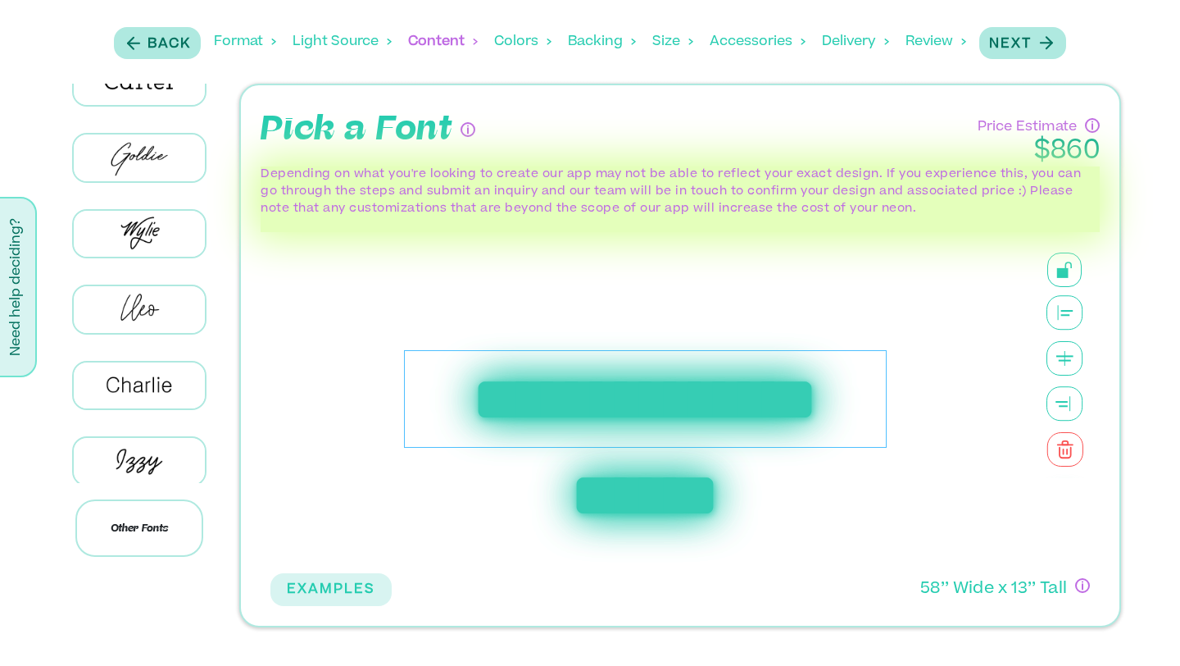
scroll to position [89, 0]
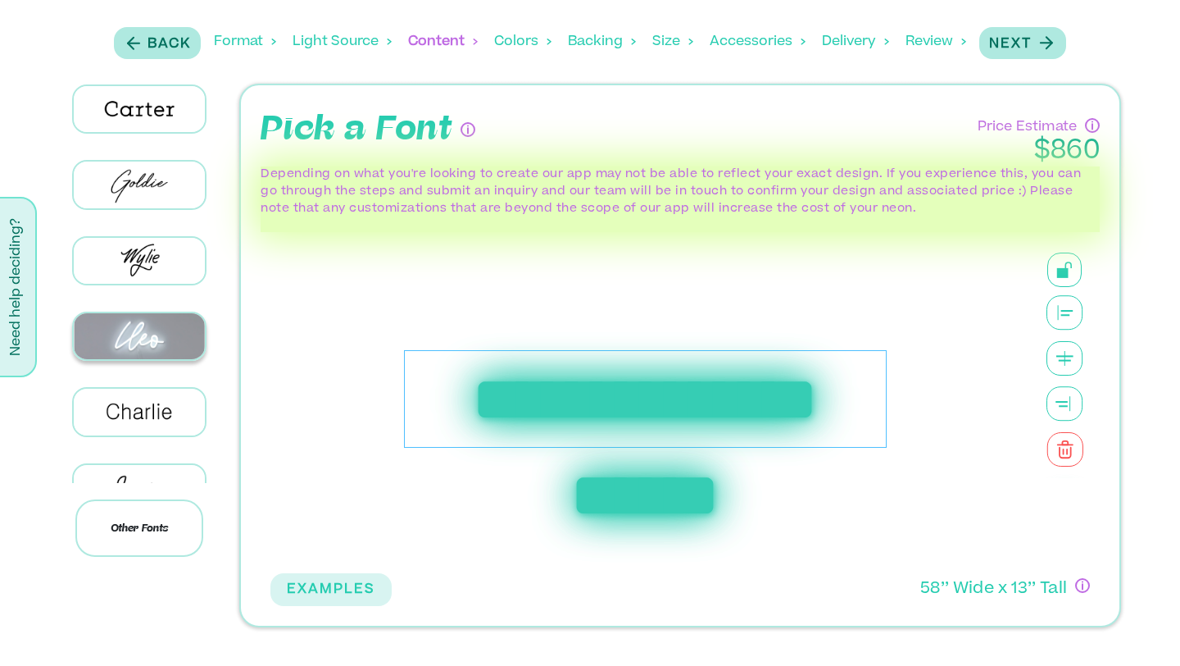
click at [147, 326] on img at bounding box center [139, 336] width 131 height 46
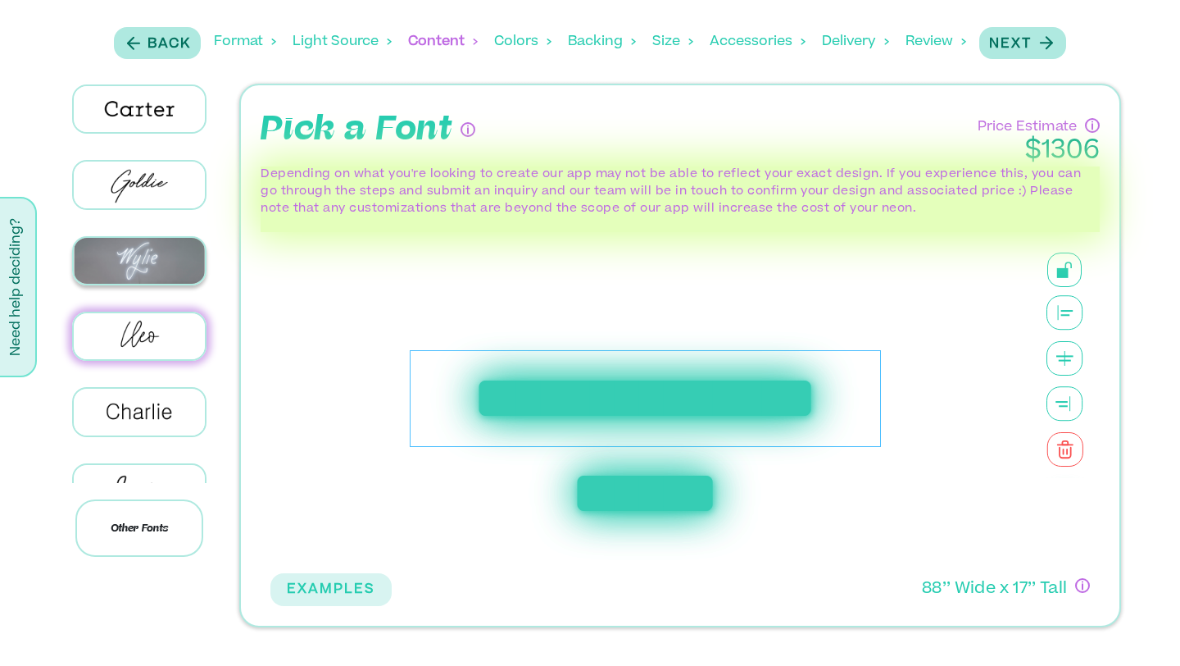
click at [134, 273] on img at bounding box center [139, 261] width 131 height 46
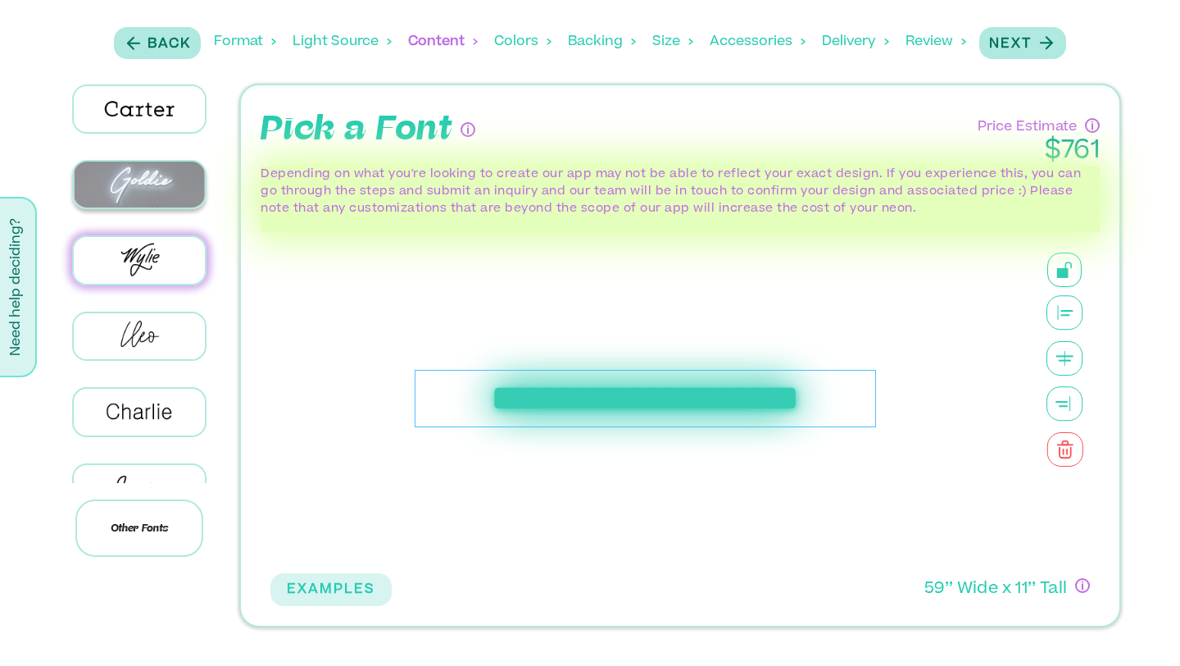
click at [125, 168] on img at bounding box center [139, 184] width 131 height 46
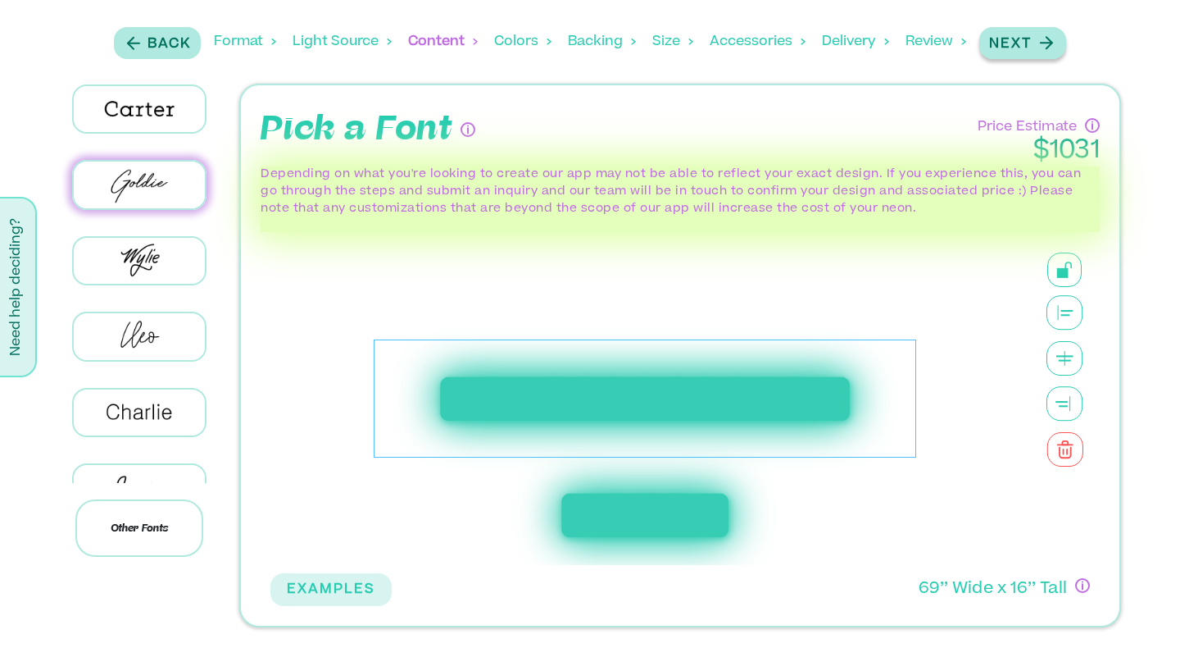
click at [1026, 43] on p "Next" at bounding box center [1010, 44] width 43 height 20
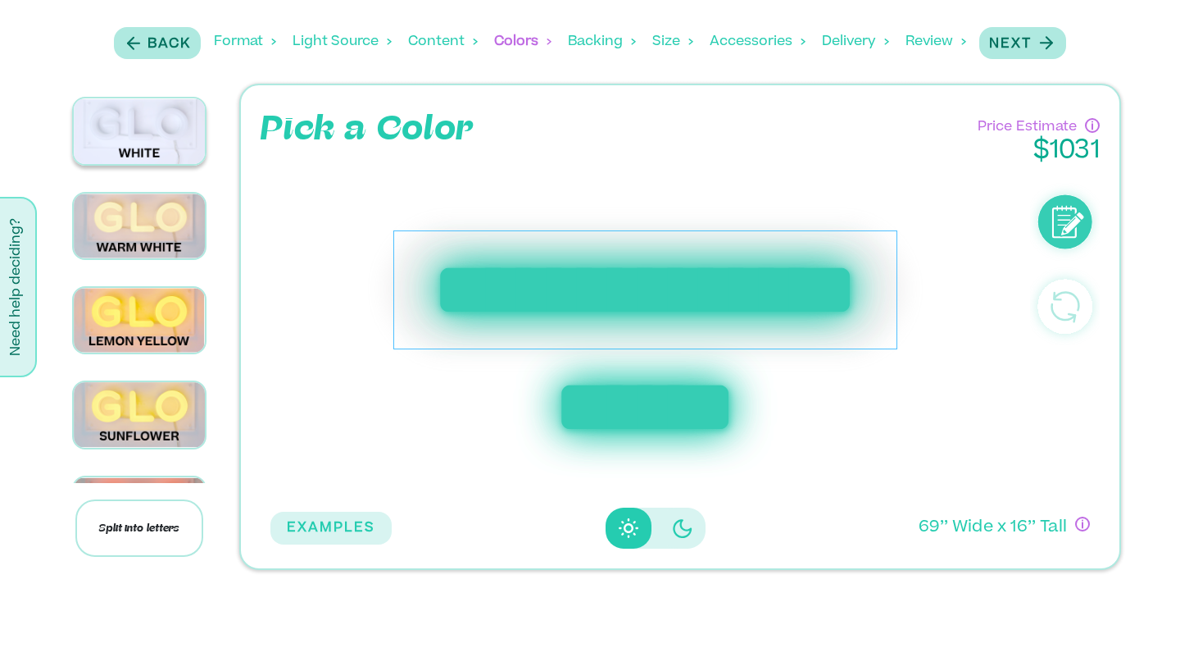
click at [184, 134] on img at bounding box center [139, 131] width 131 height 66
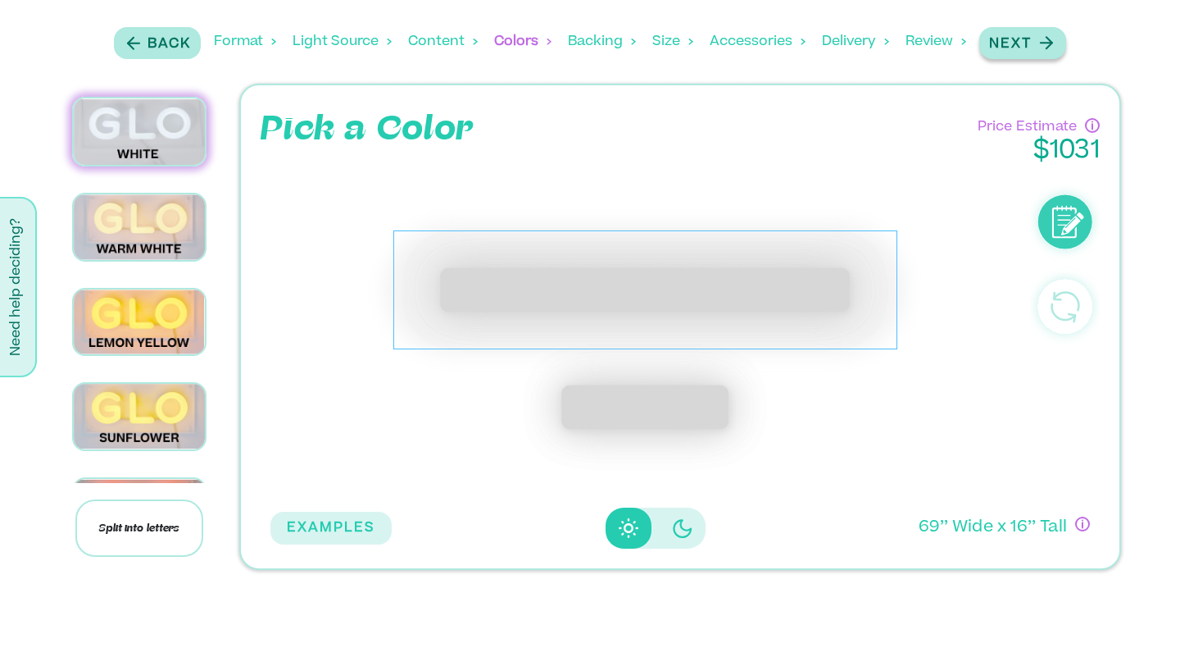
click at [1025, 48] on p "Next" at bounding box center [1010, 44] width 43 height 20
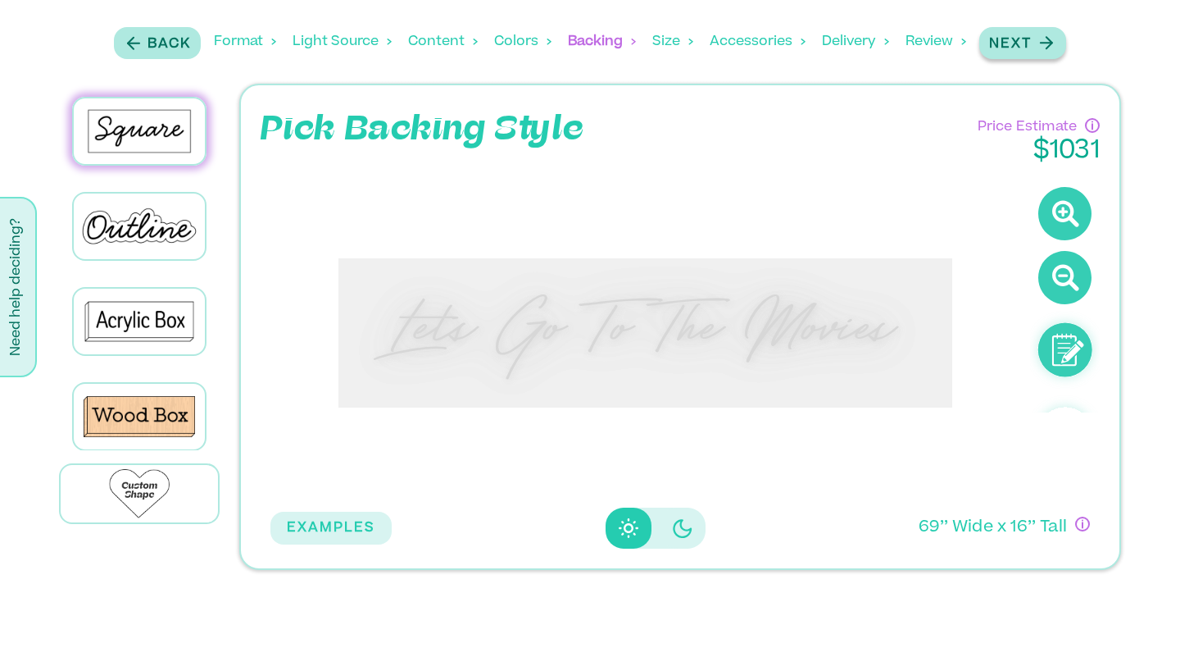
click at [1035, 48] on div "Next" at bounding box center [1022, 43] width 67 height 22
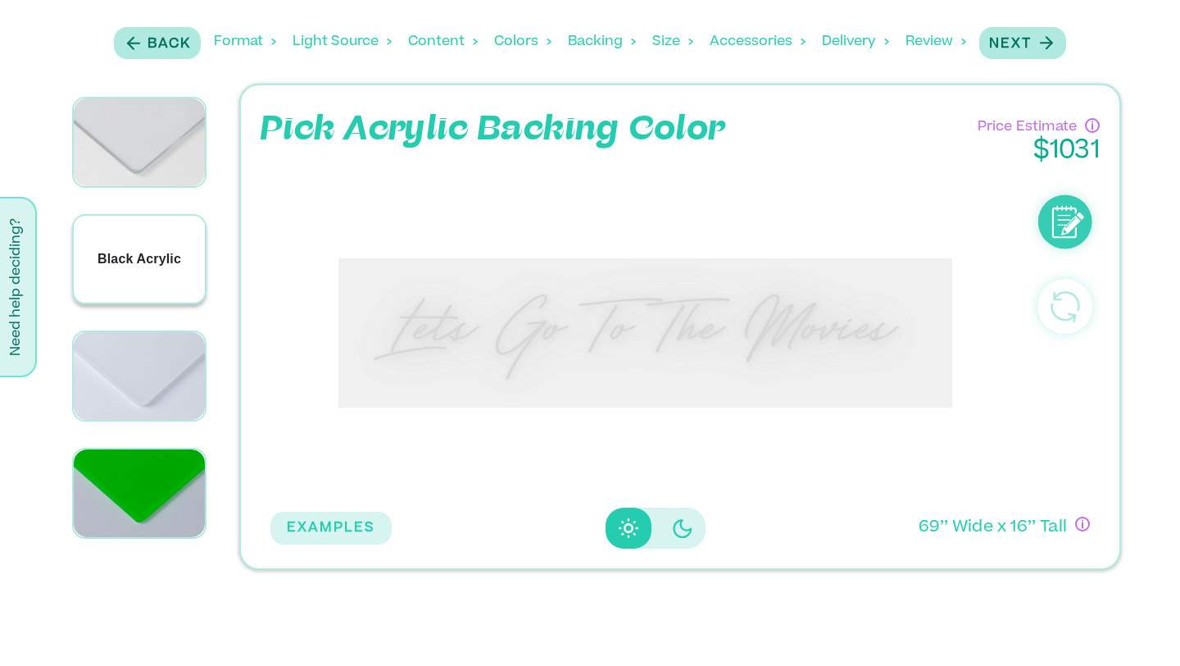
click at [89, 278] on div "Black Acrylic" at bounding box center [139, 260] width 131 height 88
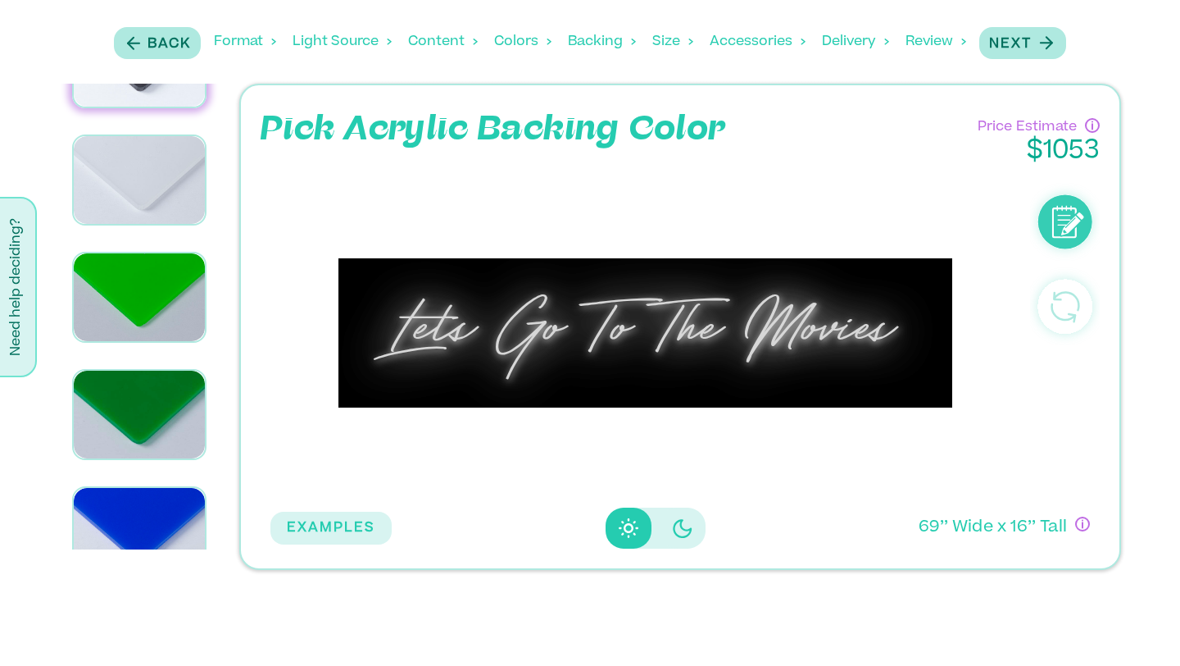
scroll to position [262, 0]
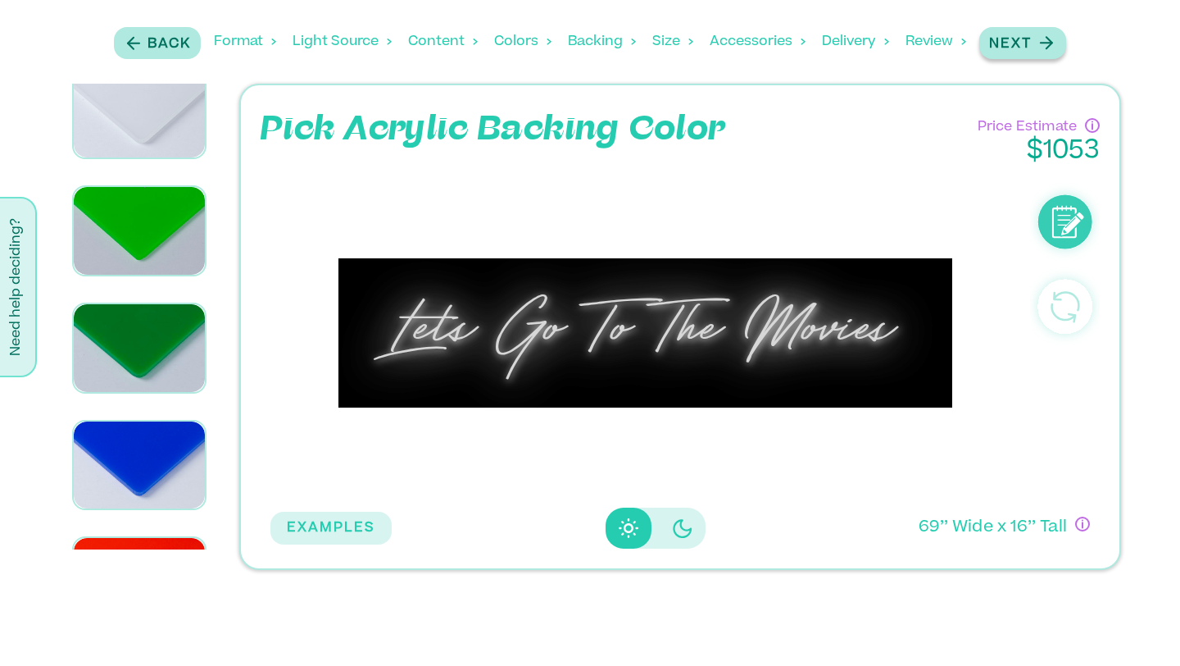
click at [1024, 45] on p "Next" at bounding box center [1010, 44] width 43 height 20
